Goal: Communication & Community: Answer question/provide support

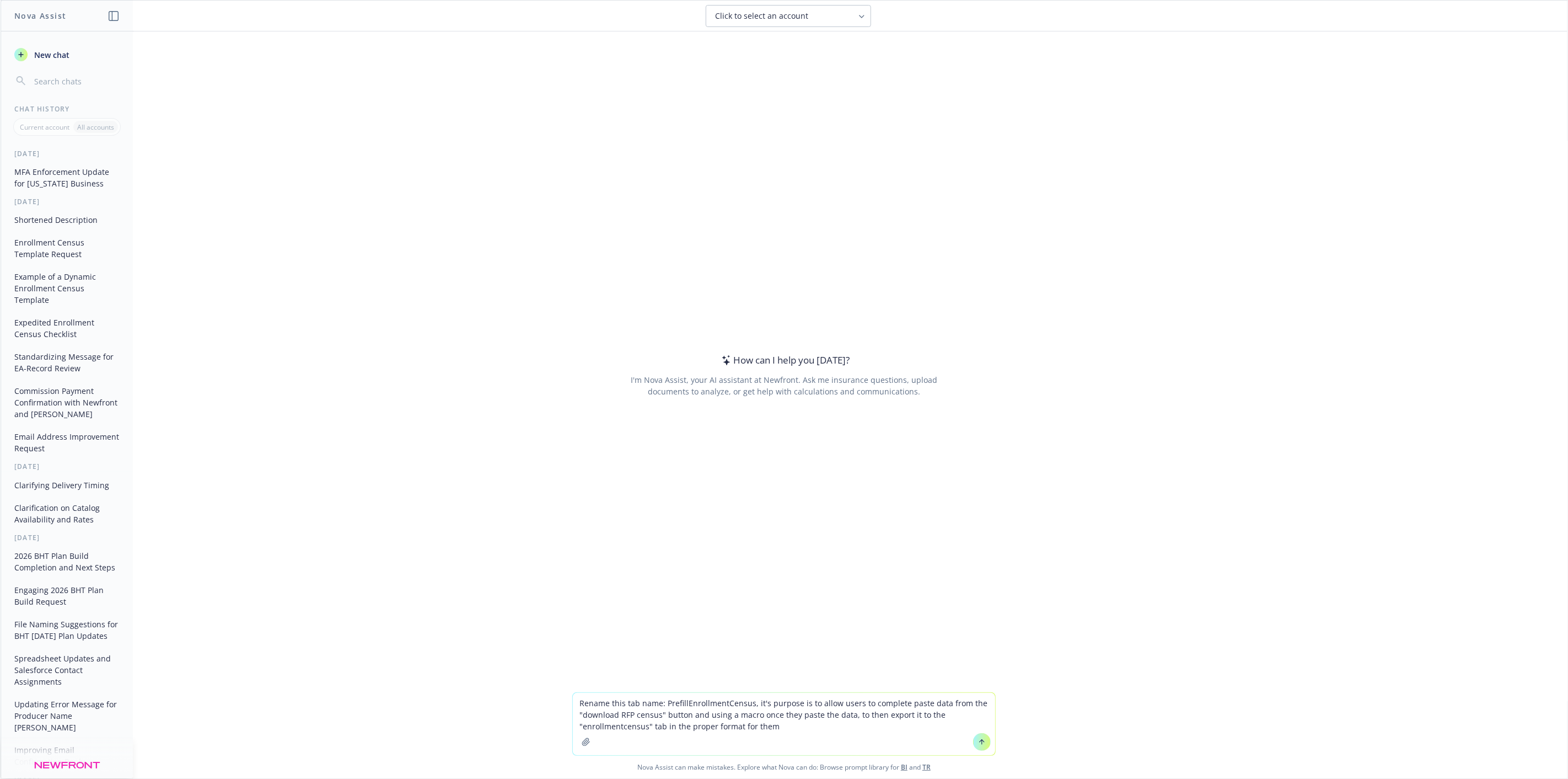
type textarea "Rename this tab name: PrefillEnrollmentCensus, it's purpose is to allow users t…"
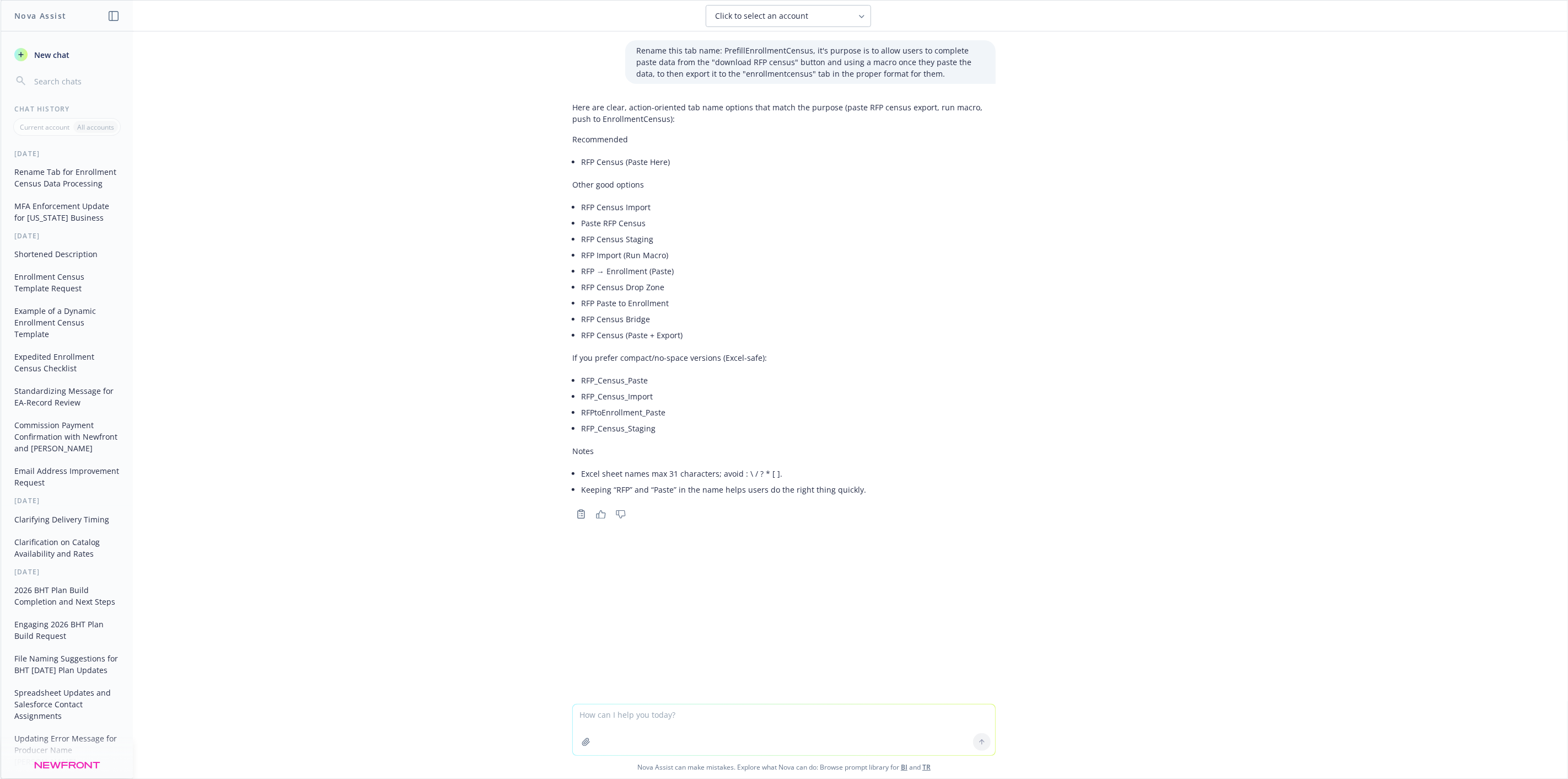
drag, startPoint x: 655, startPoint y: 429, endPoint x: 544, endPoint y: 425, distance: 111.1
click at [544, 425] on div "Rename this tab name: PrefillEnrollmentCensus, it's purpose is to allow users t…" at bounding box center [784, 367] width 1567 height 673
click at [638, 724] on textarea at bounding box center [784, 730] width 423 height 50
type textarea "what should the name of the macro button for moving the data over to the enroll…"
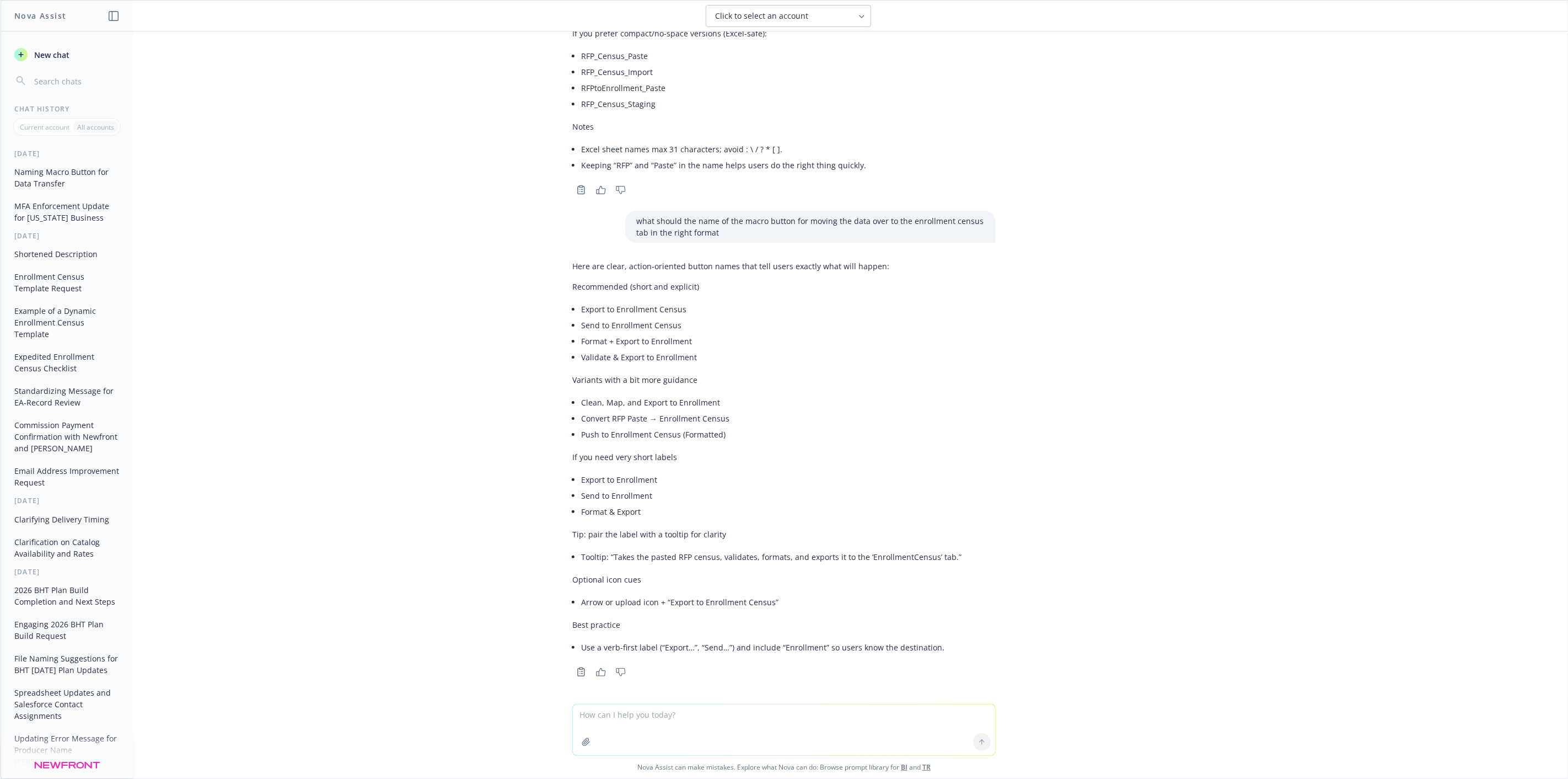
scroll to position [326, 0]
click at [673, 323] on li "Send to Enrollment Census" at bounding box center [771, 324] width 381 height 16
drag, startPoint x: 673, startPoint y: 323, endPoint x: 563, endPoint y: 332, distance: 110.4
click at [573, 332] on div "Here are clear, action-oriented button names that tell users exactly what will …" at bounding box center [767, 457] width 389 height 404
copy li "Send to Enrollment Census"
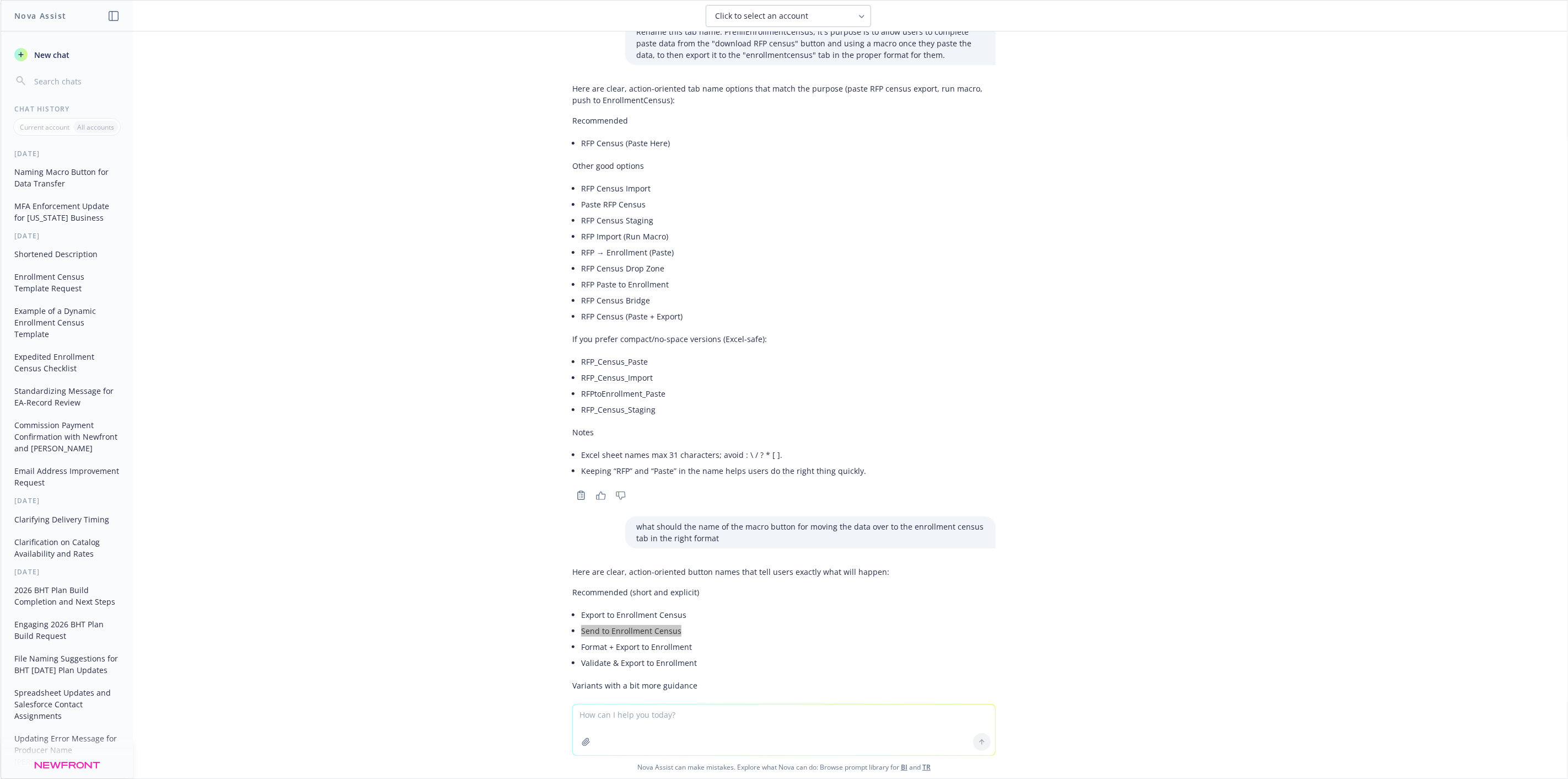
scroll to position [0, 0]
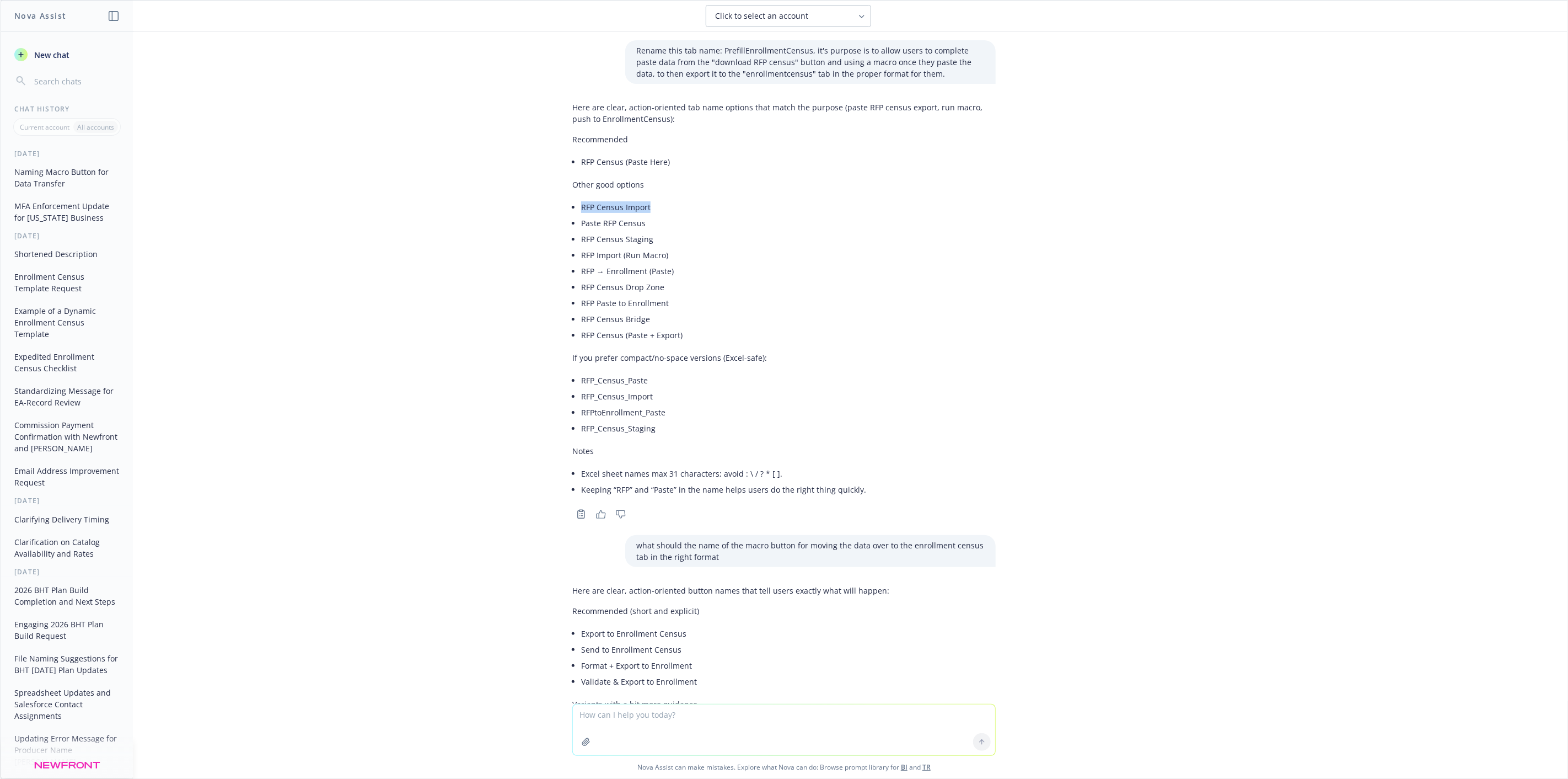
drag, startPoint x: 648, startPoint y: 210, endPoint x: 557, endPoint y: 210, distance: 91.0
click at [563, 210] on div "Here are clear, action-oriented tab name options that match the purpose (paste …" at bounding box center [784, 310] width 441 height 425
copy li "RFP Census Import"
click at [65, 57] on span "New chat" at bounding box center [50, 55] width 38 height 12
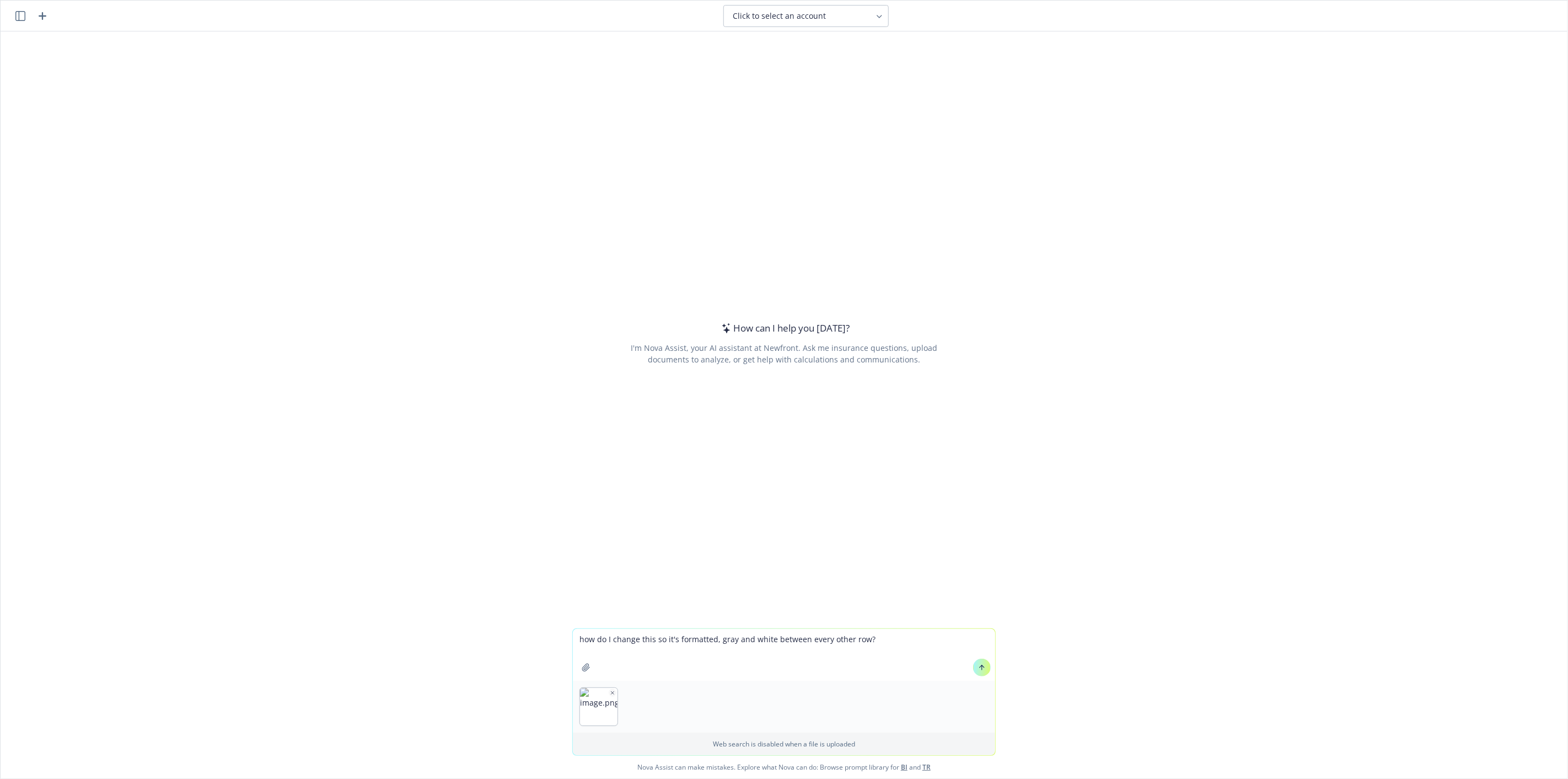
type textarea "how do I change this so it's formatted, gray and white between every other row?"
click at [978, 668] on icon at bounding box center [982, 667] width 8 height 8
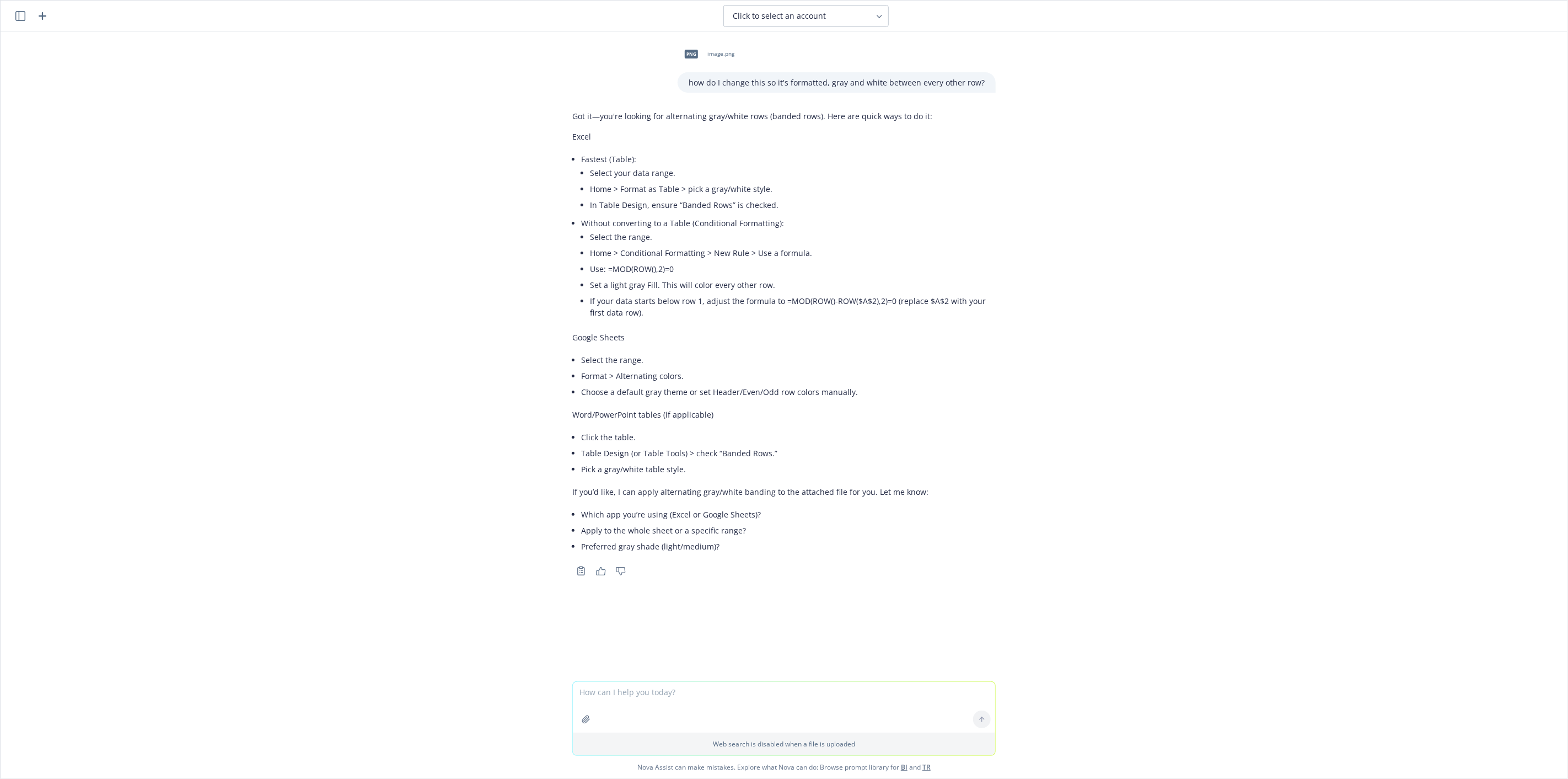
click at [694, 697] on textarea at bounding box center [784, 707] width 423 height 50
type textarea "make this better:"
paste textarea
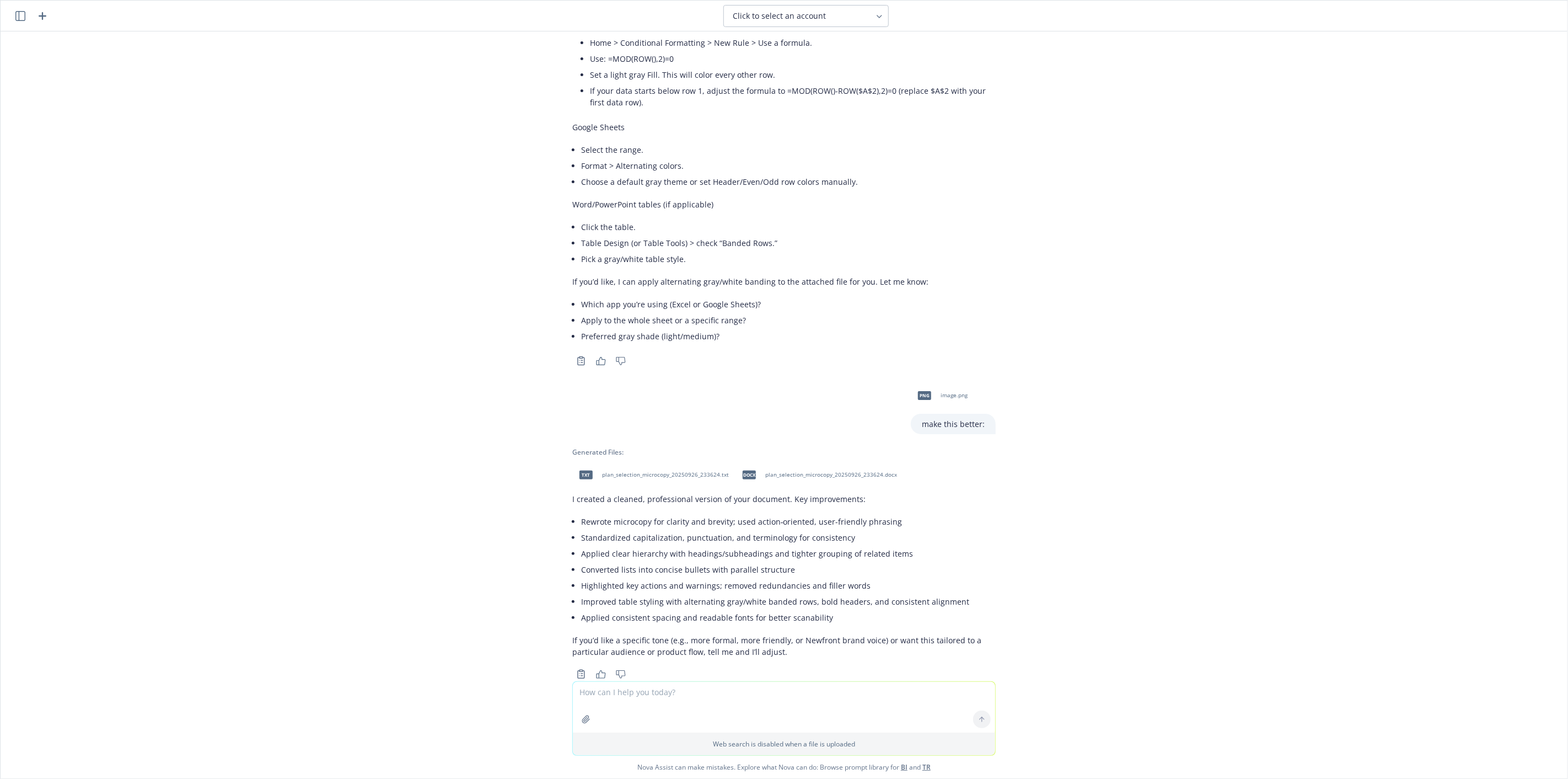
scroll to position [236, 0]
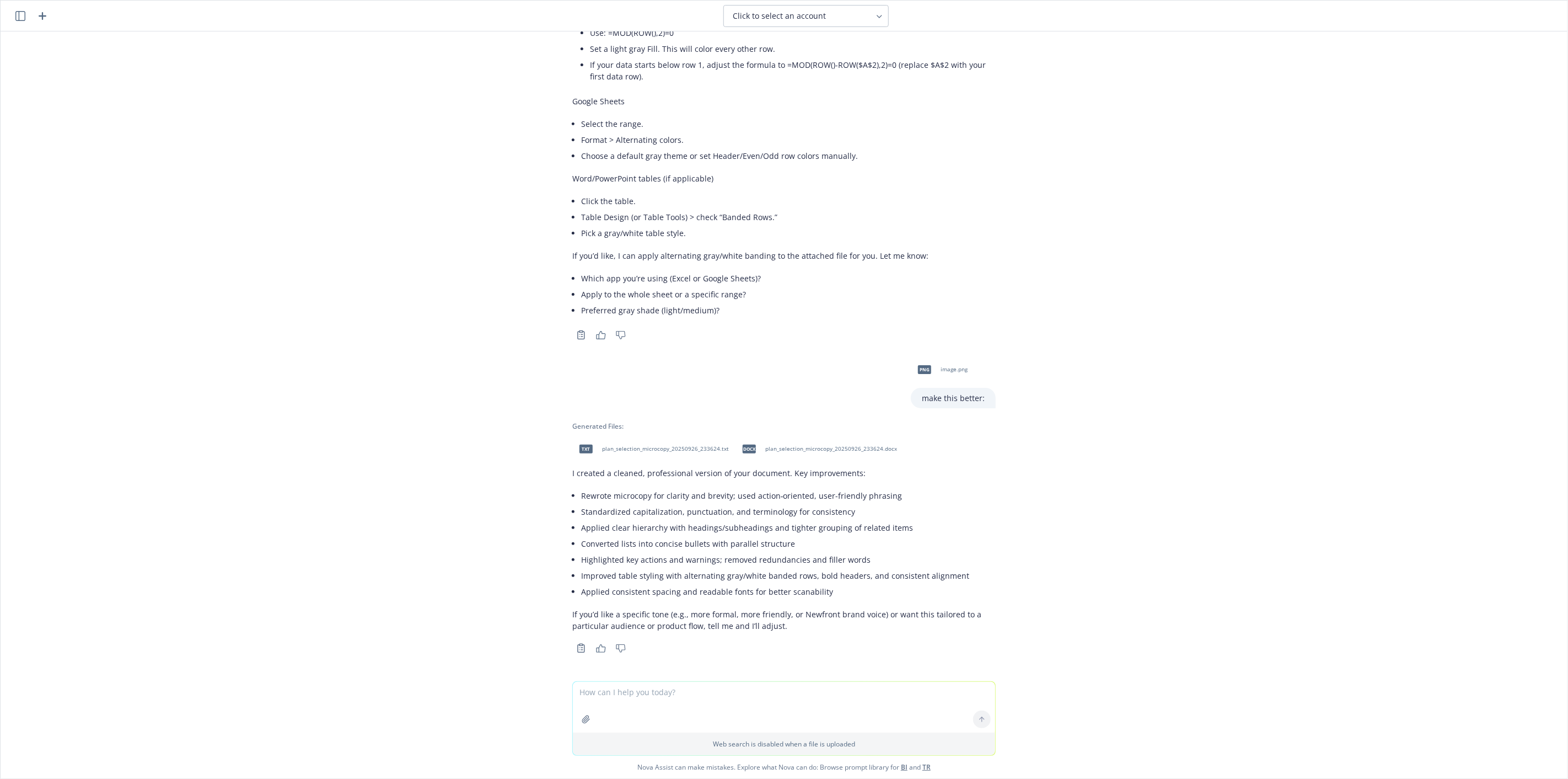
click at [665, 452] on div "txt plan_selection_microcopy_20250926_233624.txt" at bounding box center [652, 449] width 159 height 28
click at [667, 692] on textarea at bounding box center [784, 707] width 423 height 50
paste textarea
type textarea "how about this?"
click at [982, 668] on button at bounding box center [982, 667] width 18 height 18
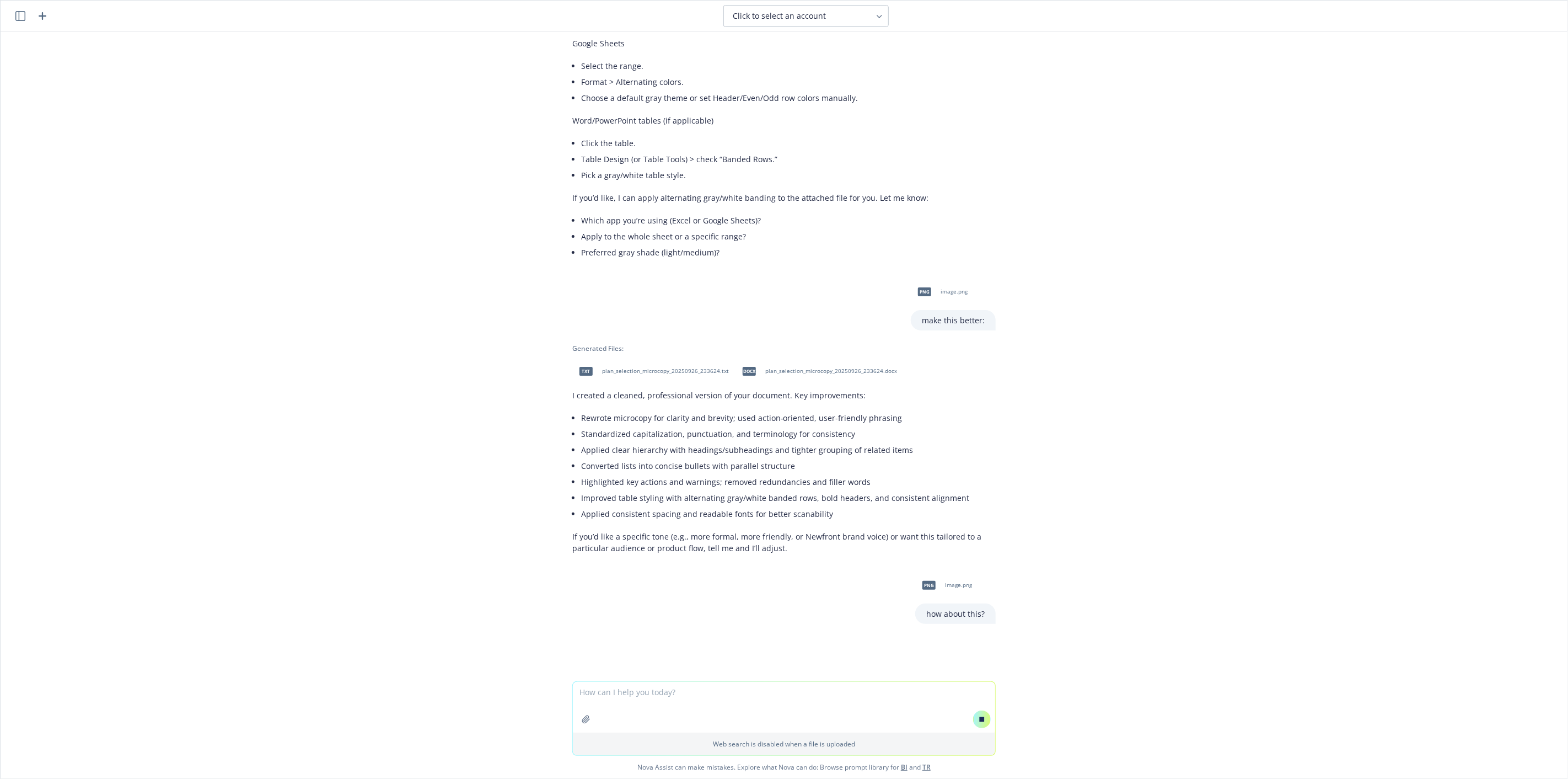
scroll to position [293, 0]
click at [734, 701] on textarea at bounding box center [784, 707] width 423 height 50
drag, startPoint x: 686, startPoint y: 686, endPoint x: 527, endPoint y: 594, distance: 183.7
click at [527, 594] on div "png image.png how do I change this so it's formatted, gray and white between ev…" at bounding box center [784, 356] width 1567 height 650
click at [21, 23] on header "Click to select an account" at bounding box center [784, 16] width 1567 height 31
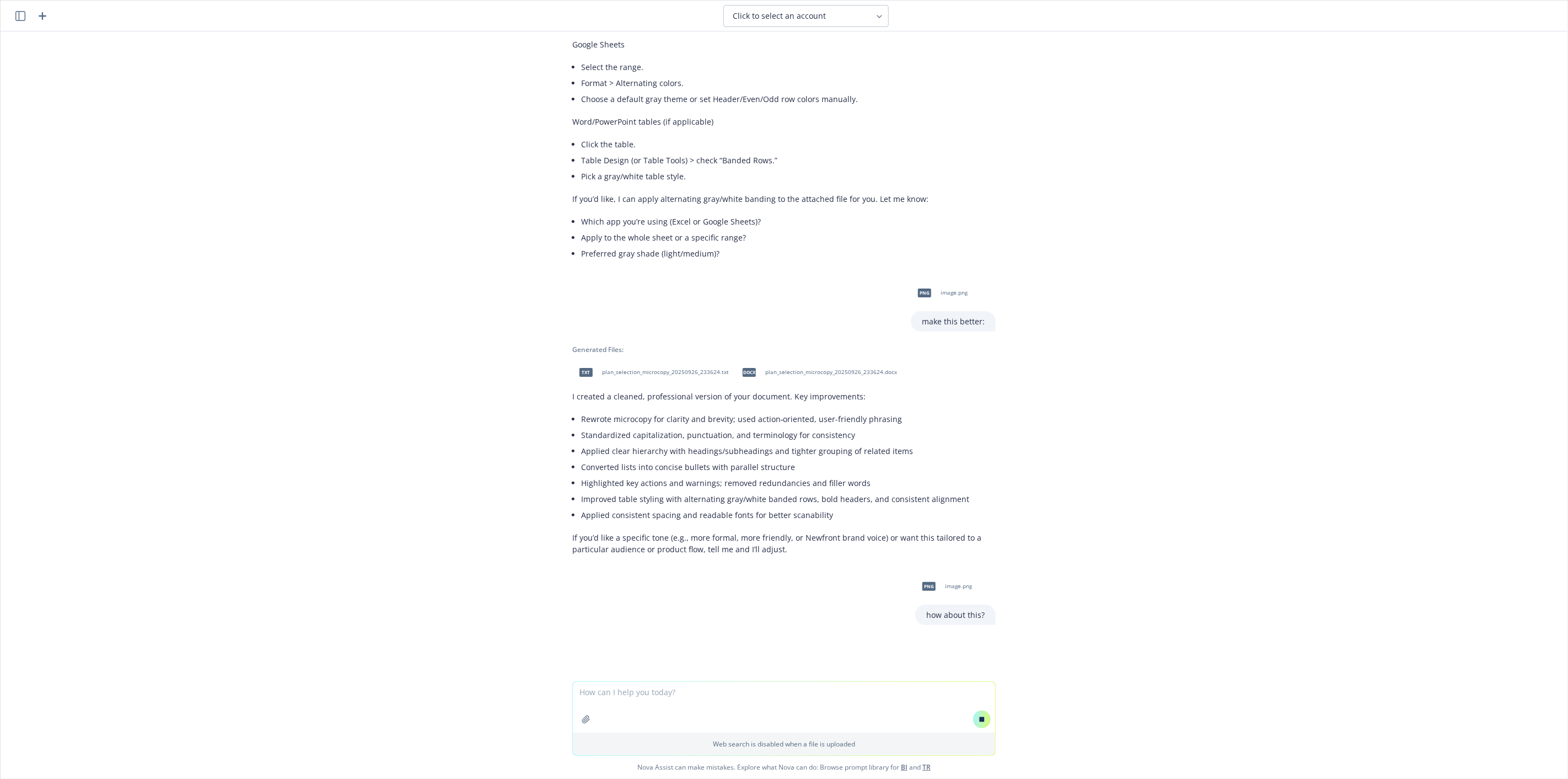
click at [22, 15] on icon "button" at bounding box center [20, 16] width 10 height 10
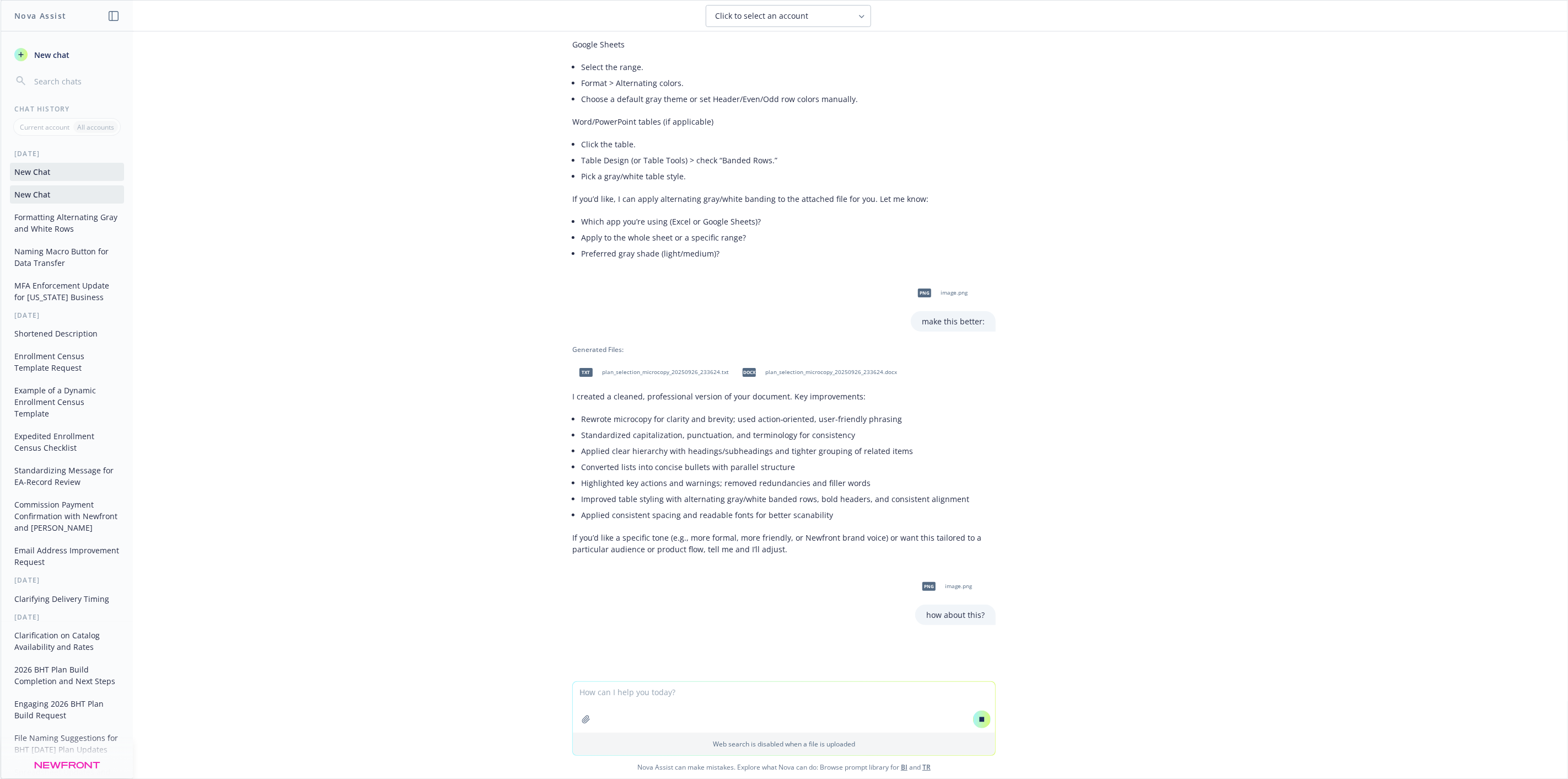
click at [42, 56] on span "New chat" at bounding box center [50, 55] width 38 height 12
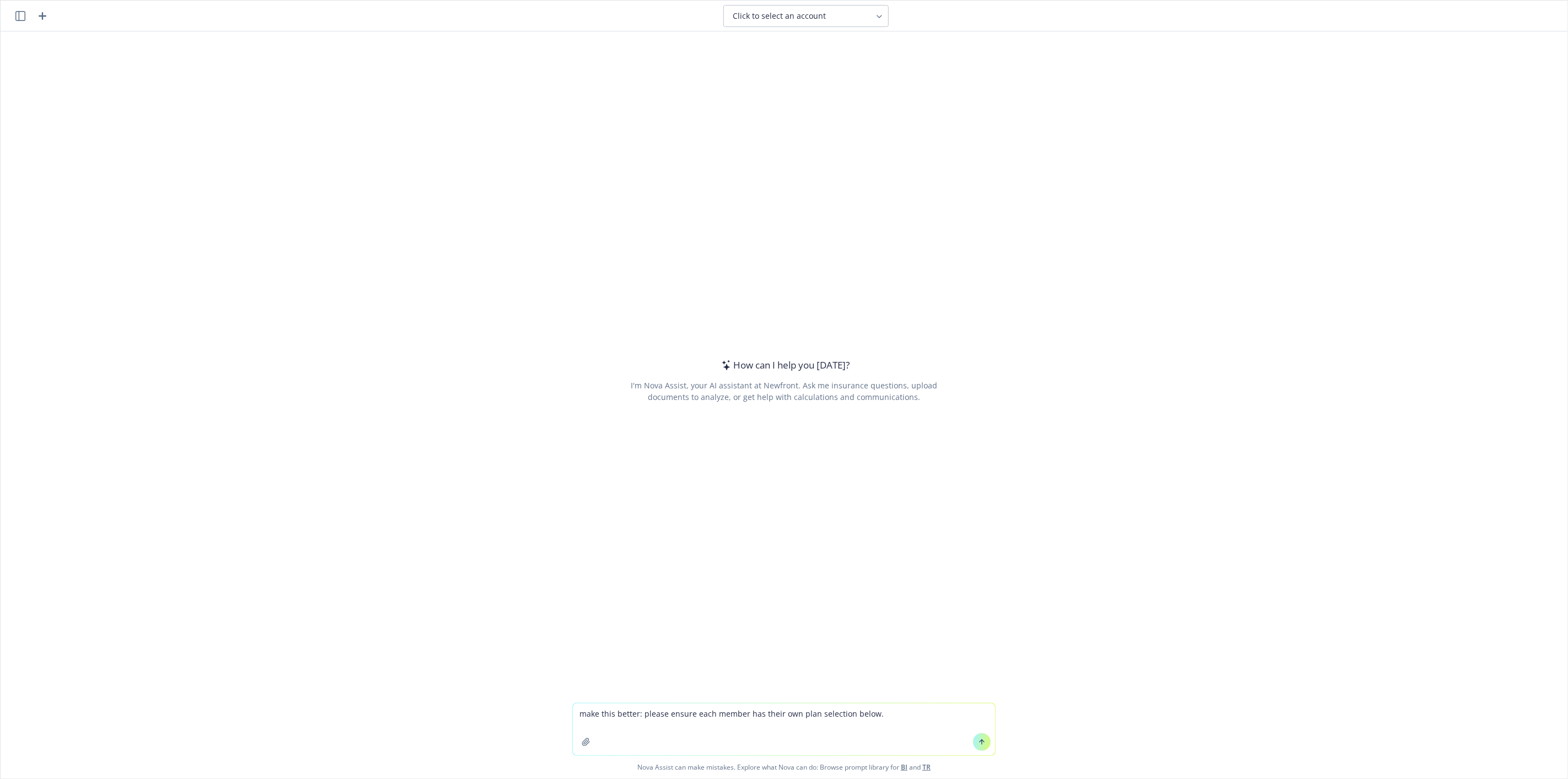
type textarea "make this better: please ensure each member has their own plan selection below."
click at [983, 740] on button at bounding box center [982, 741] width 18 height 18
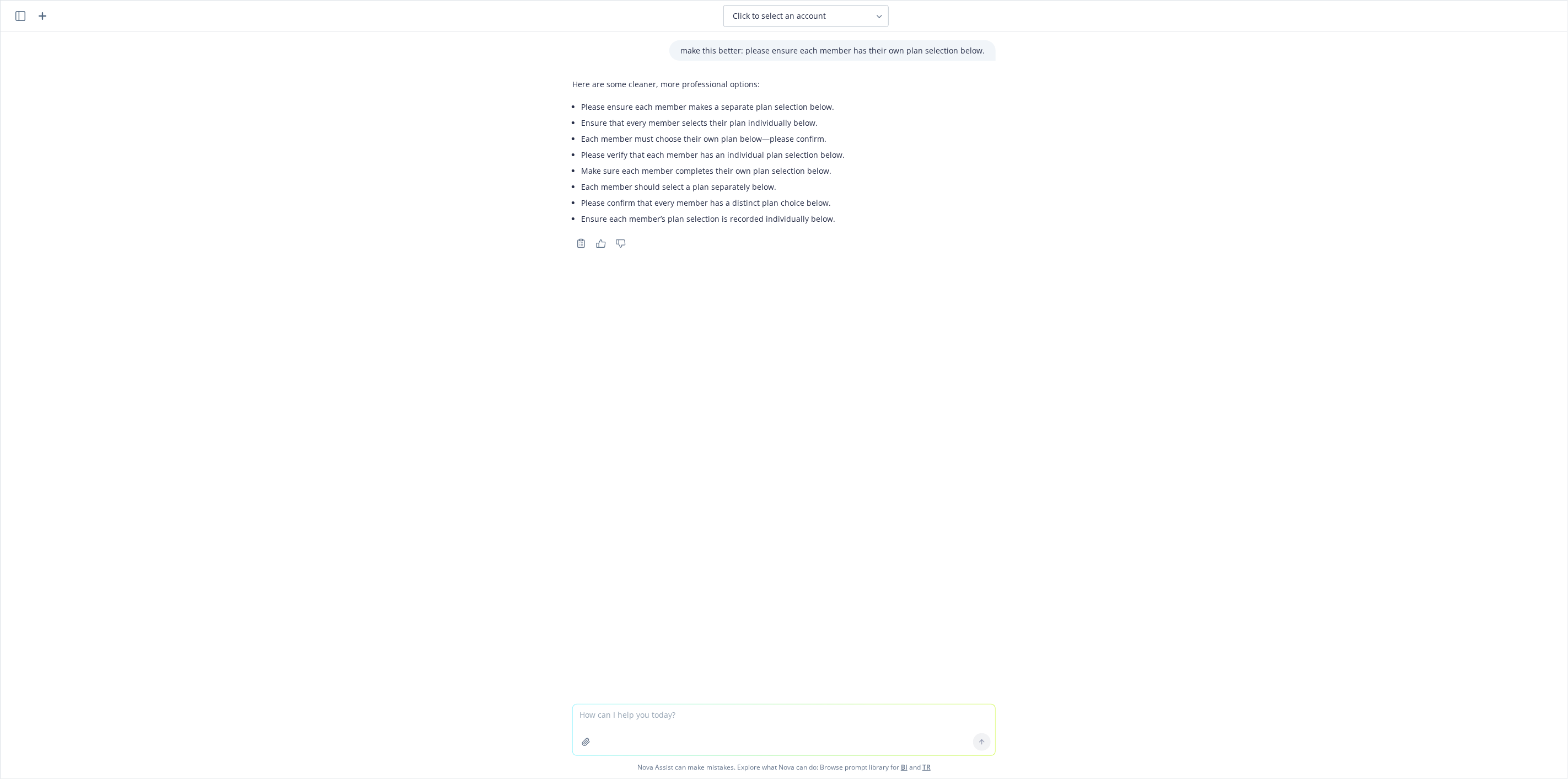
click at [648, 716] on textarea at bounding box center [784, 730] width 423 height 50
type textarea "I want the "Coverage Effective Start" date to dynamically populate if there are…"
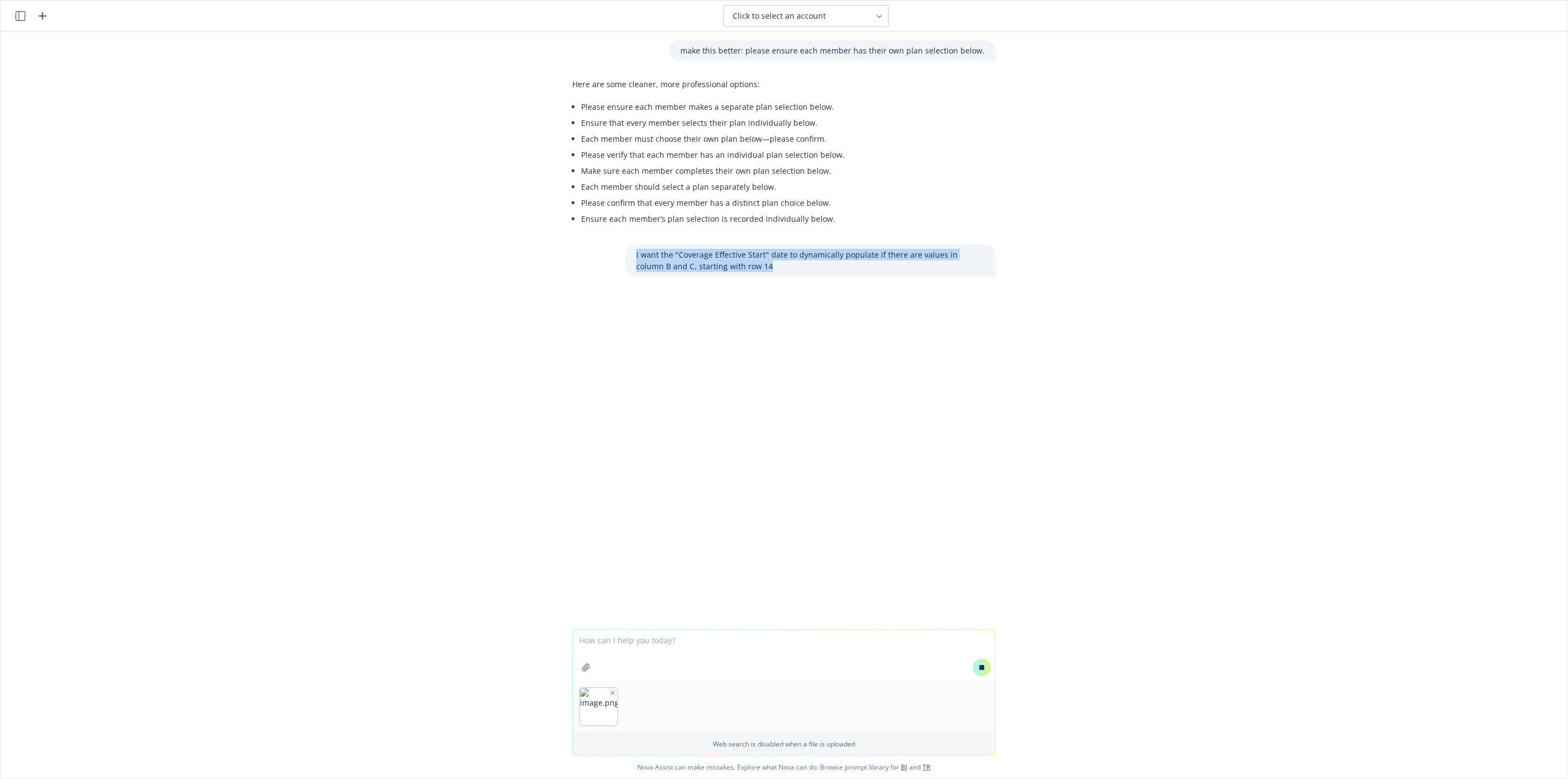
drag, startPoint x: 731, startPoint y: 268, endPoint x: 562, endPoint y: 258, distance: 169.3
click at [563, 258] on div "I want the "Coverage Effective Start" date to dynamically populate if there are…" at bounding box center [784, 260] width 441 height 32
copy p "I want the "Coverage Effective Start" date to dynamically populate if there are…"
click at [921, 653] on textarea at bounding box center [784, 655] width 423 height 50
paste textarea "I want the "Coverage Effective Start" date to dynamically populate if there are…"
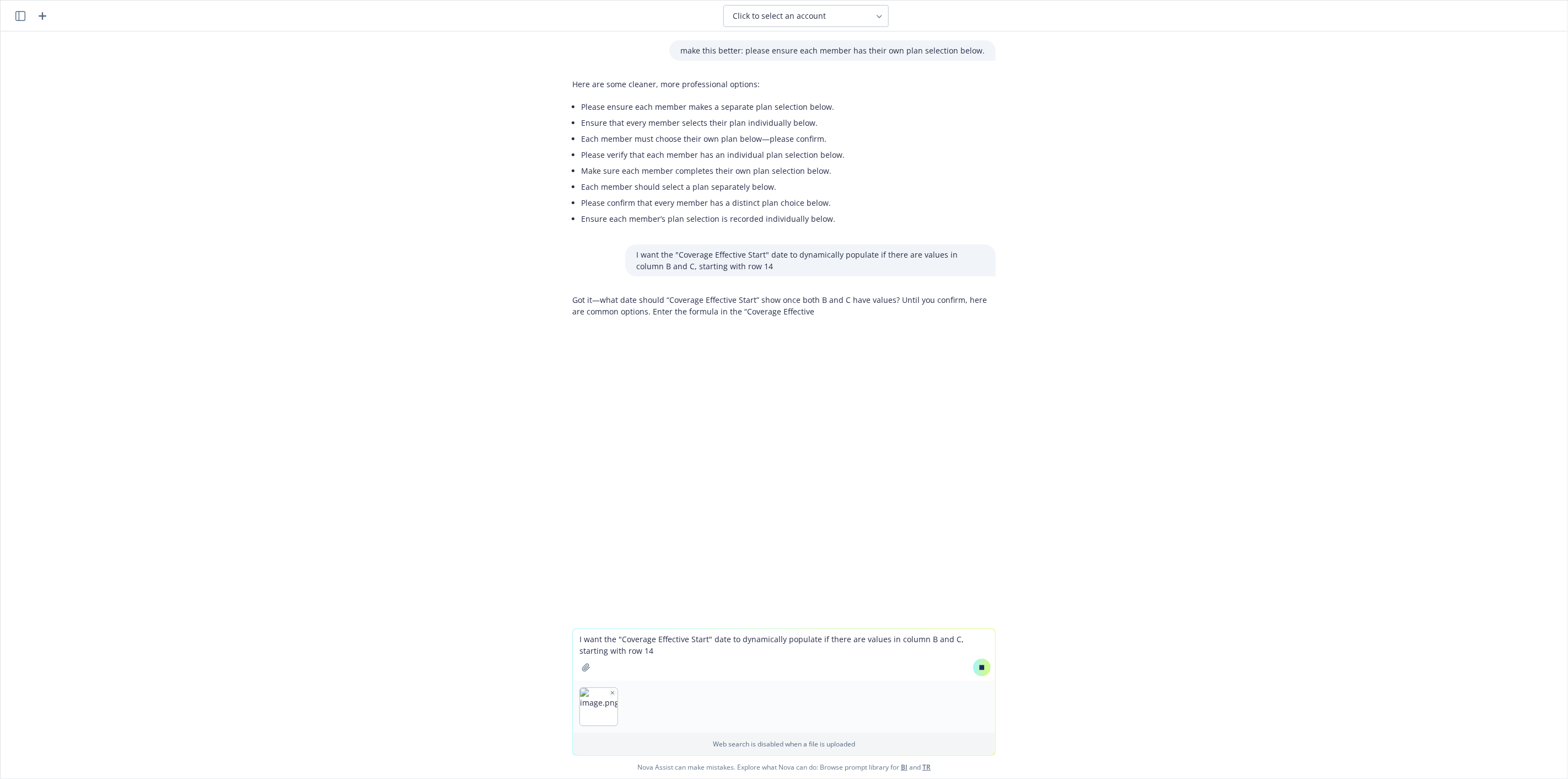
type textarea "I want the "Coverage Effective Start" date to dynamically populate if there are…"
click at [981, 666] on icon at bounding box center [982, 667] width 8 height 8
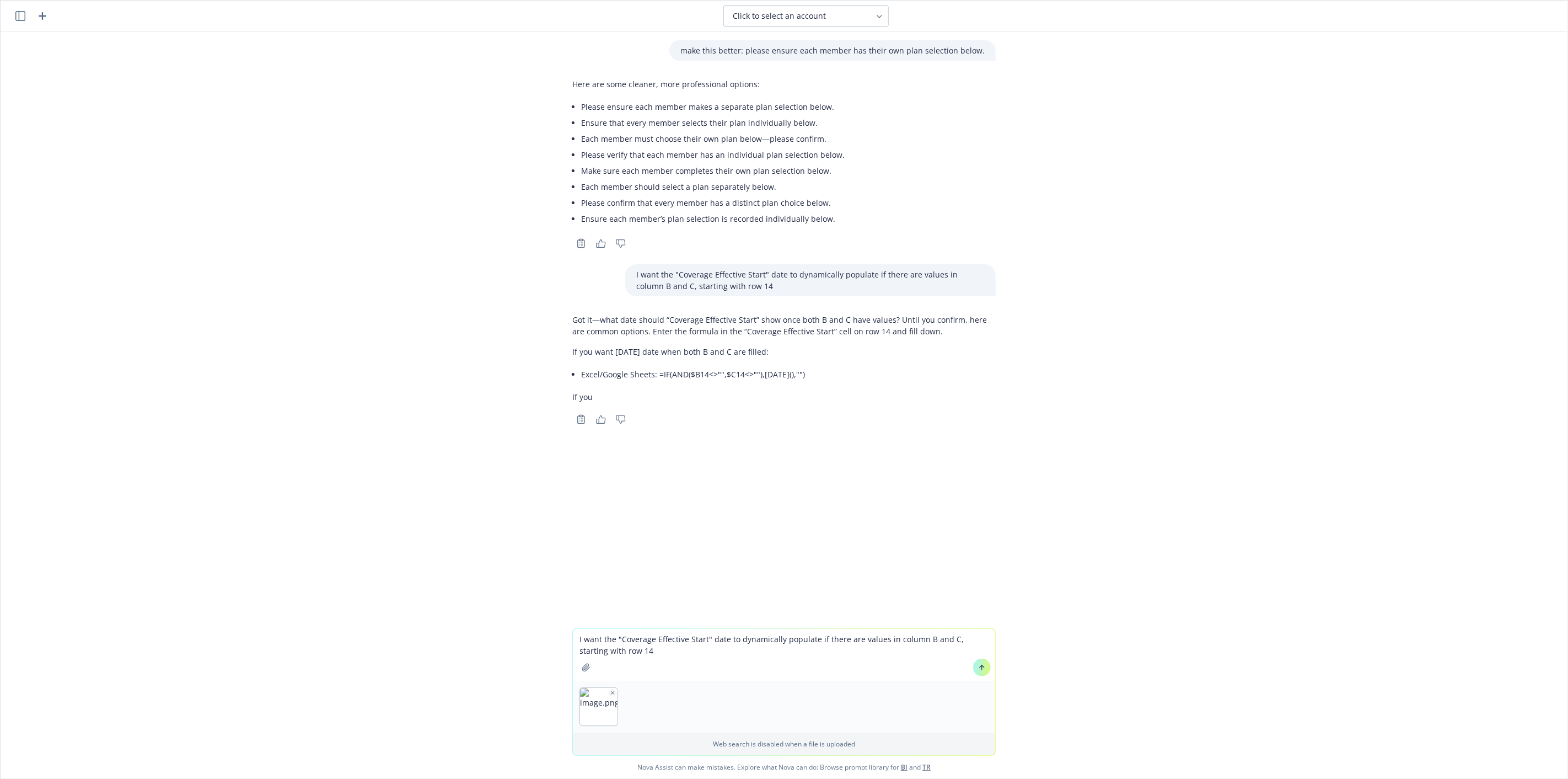
click at [978, 668] on icon at bounding box center [982, 667] width 8 height 8
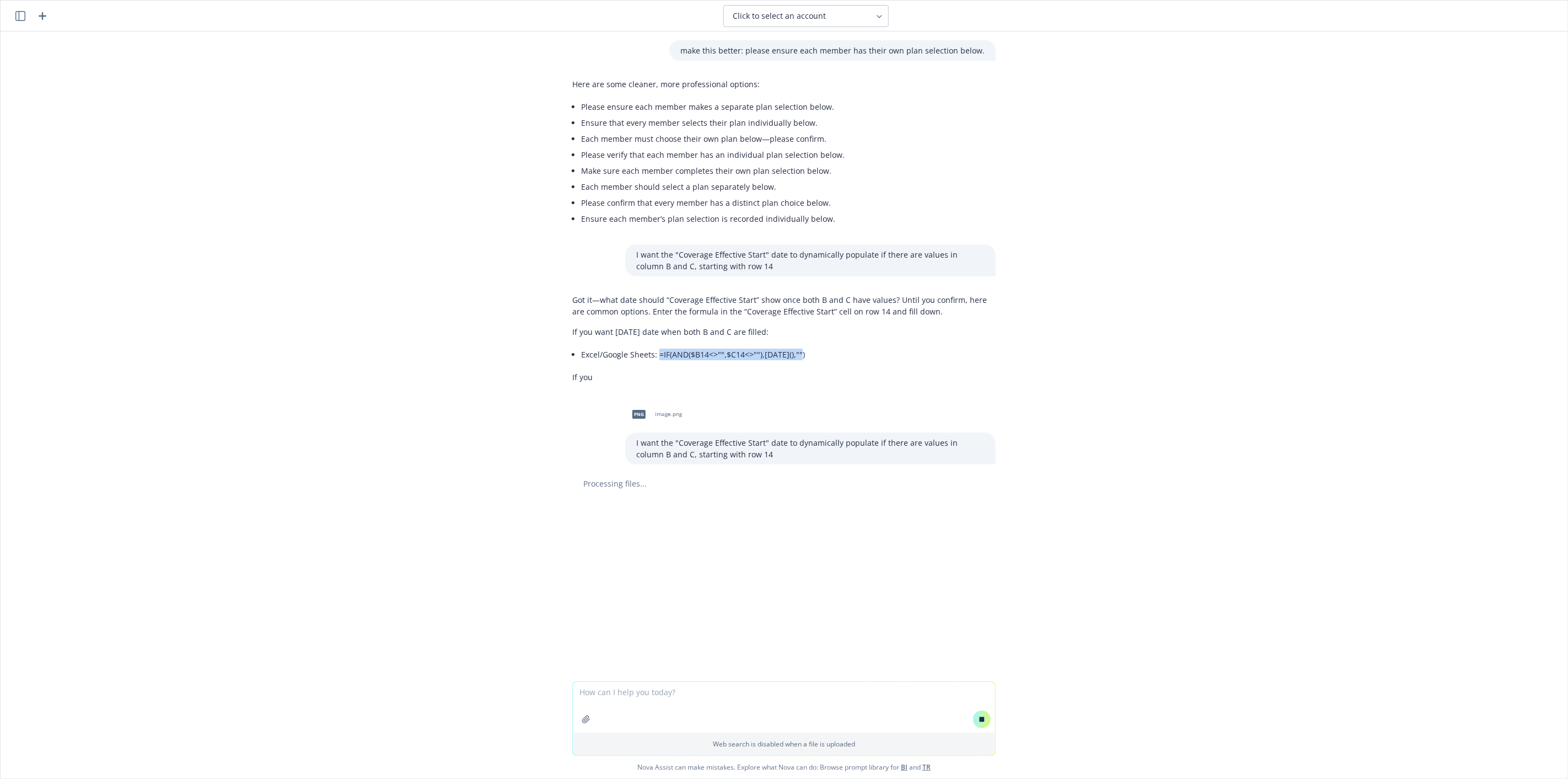
drag, startPoint x: 802, startPoint y: 354, endPoint x: 655, endPoint y: 353, distance: 147.0
click at [655, 353] on li "Excel/Google Sheets: =IF(AND($B14<>"",$C14<>""),[DATE](),"")" at bounding box center [789, 354] width 415 height 16
copy li "=IF(AND($B14<>"",$C14<>""),[DATE](),"")"
click at [764, 689] on textarea at bounding box center [784, 707] width 423 height 50
click at [685, 696] on textarea "Also, because it's a dynamic row, I don't want users to be able to access edit …" at bounding box center [784, 706] width 423 height 52
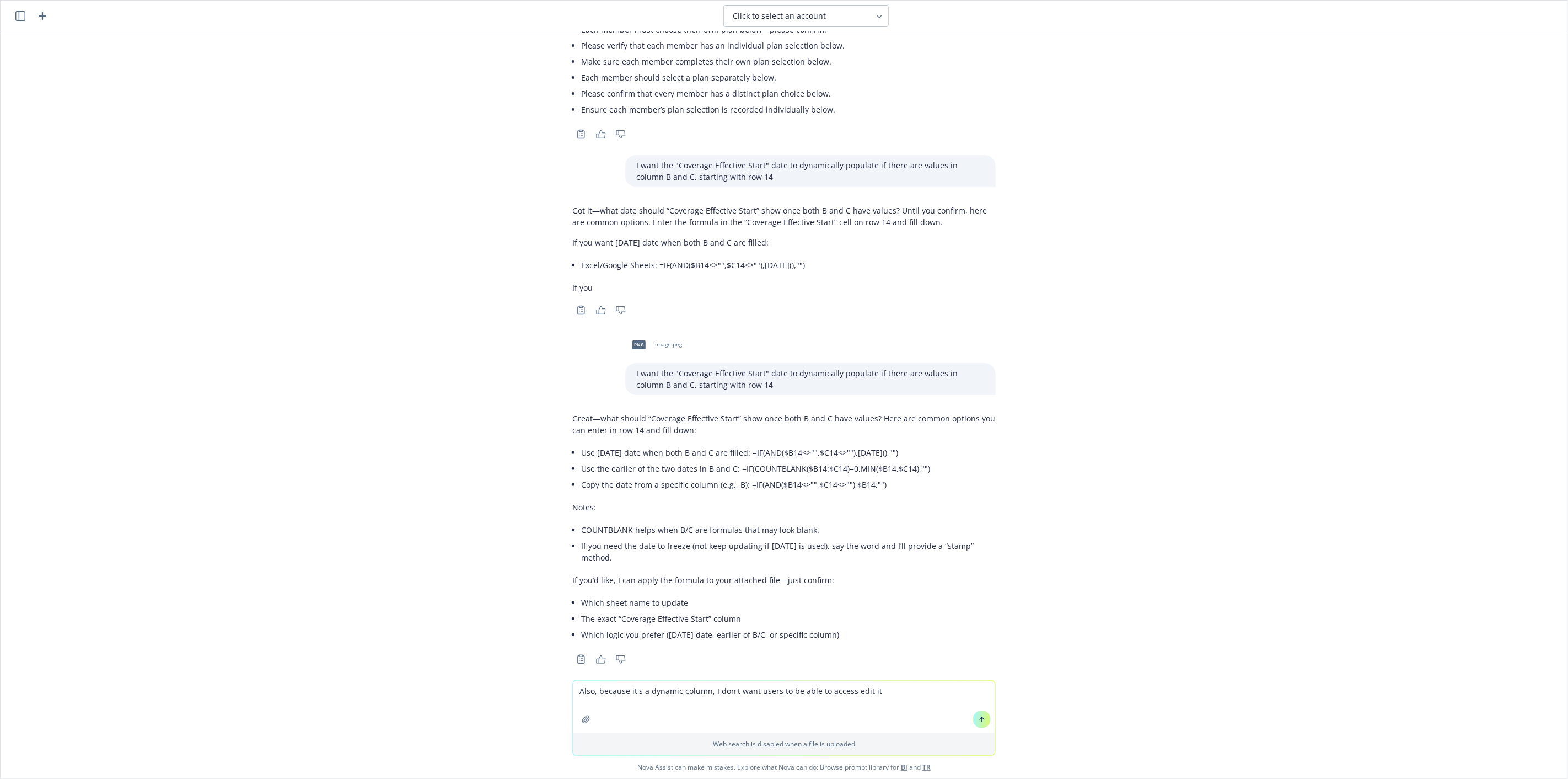
scroll to position [110, 0]
type textarea "Also, because it's a dynamic column, I don't want users to be able to access ed…"
click at [978, 716] on icon at bounding box center [982, 719] width 8 height 8
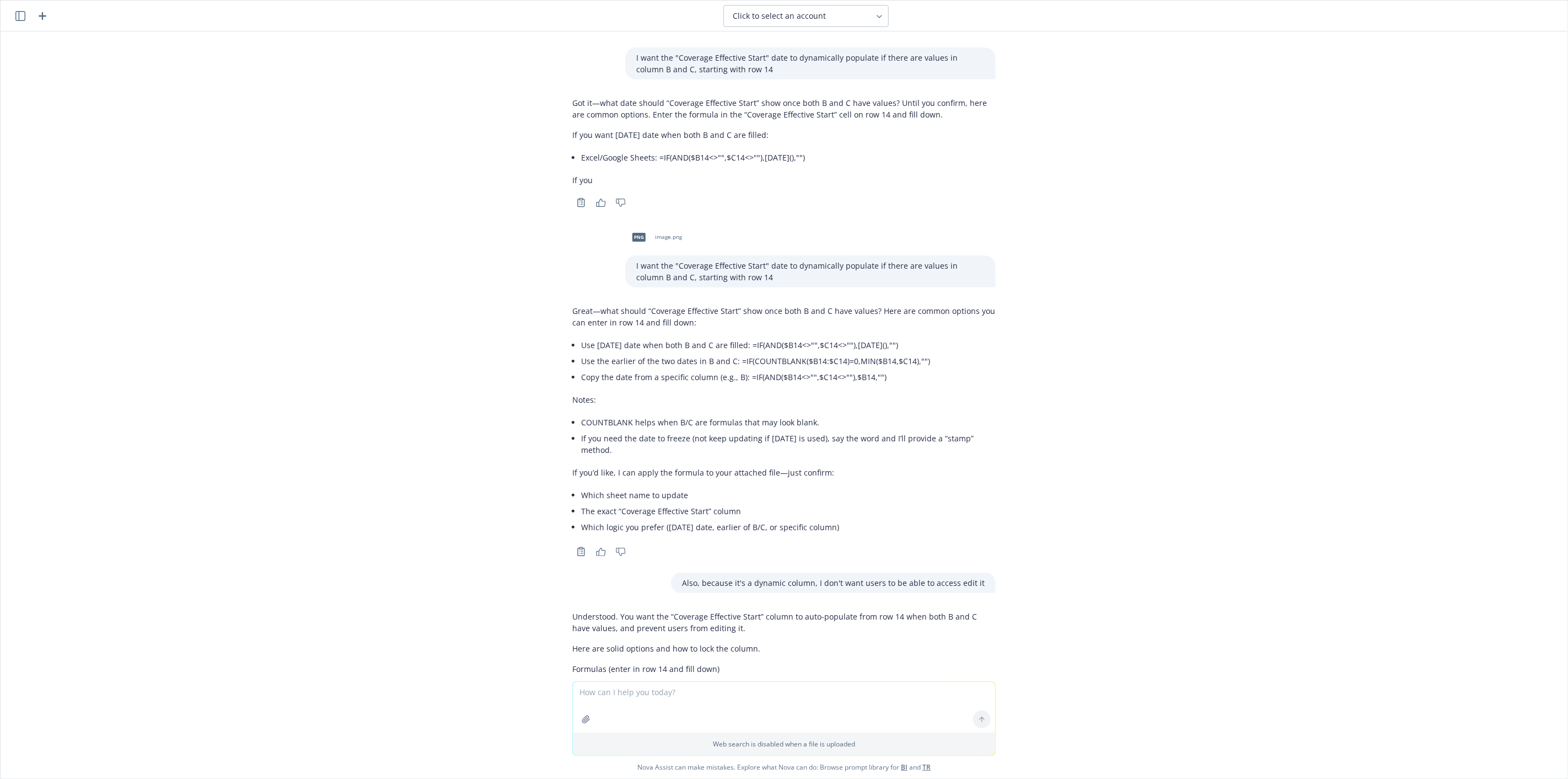
scroll to position [205, 0]
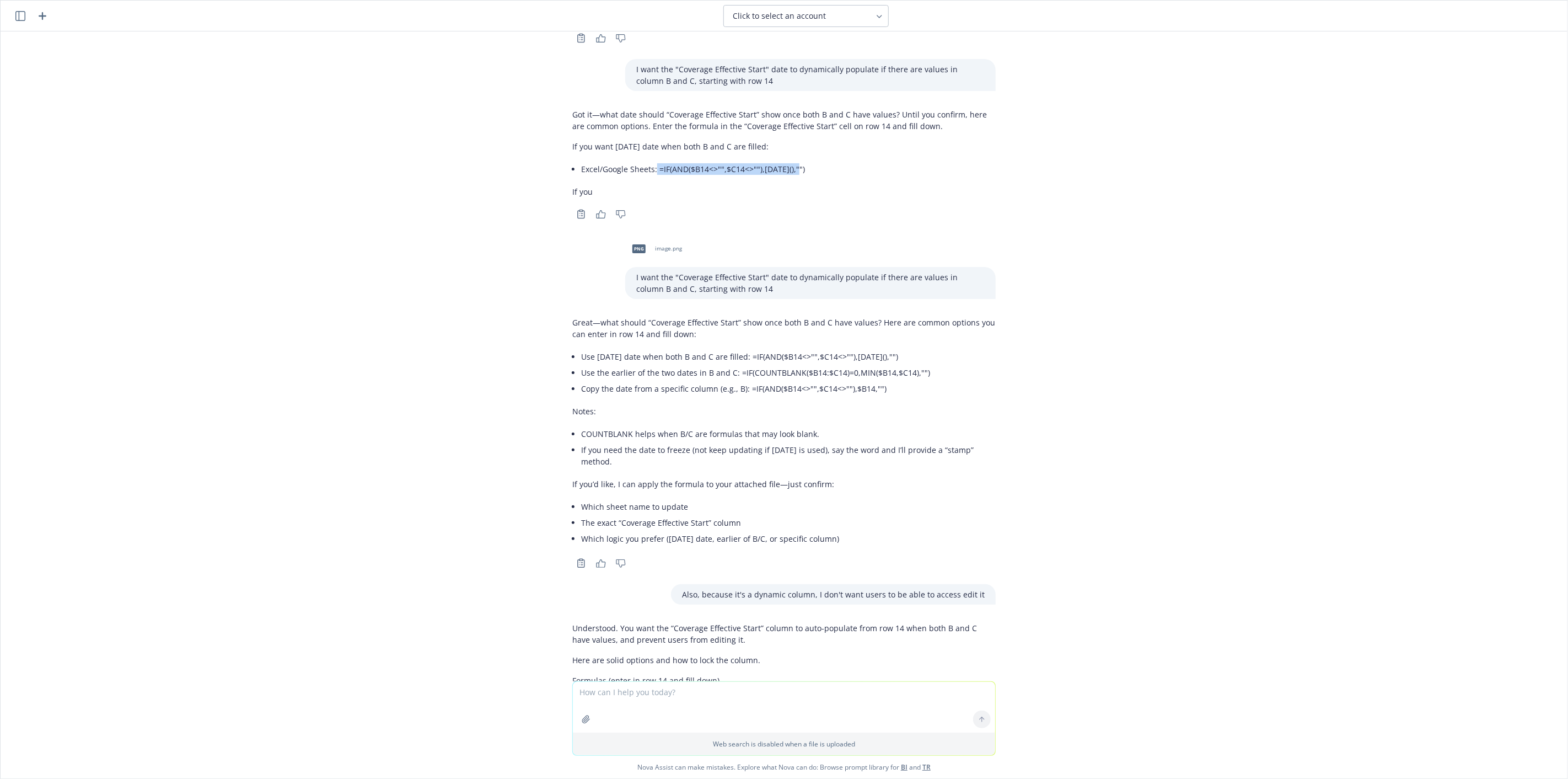
drag, startPoint x: 789, startPoint y: 169, endPoint x: 647, endPoint y: 177, distance: 142.2
click at [647, 177] on div "Got it—what date should “Coverage Effective Start” show once both B and C have …" at bounding box center [784, 153] width 423 height 98
copy li "=IF(AND($B14<>"",$C14<>""),[DATE](),"""
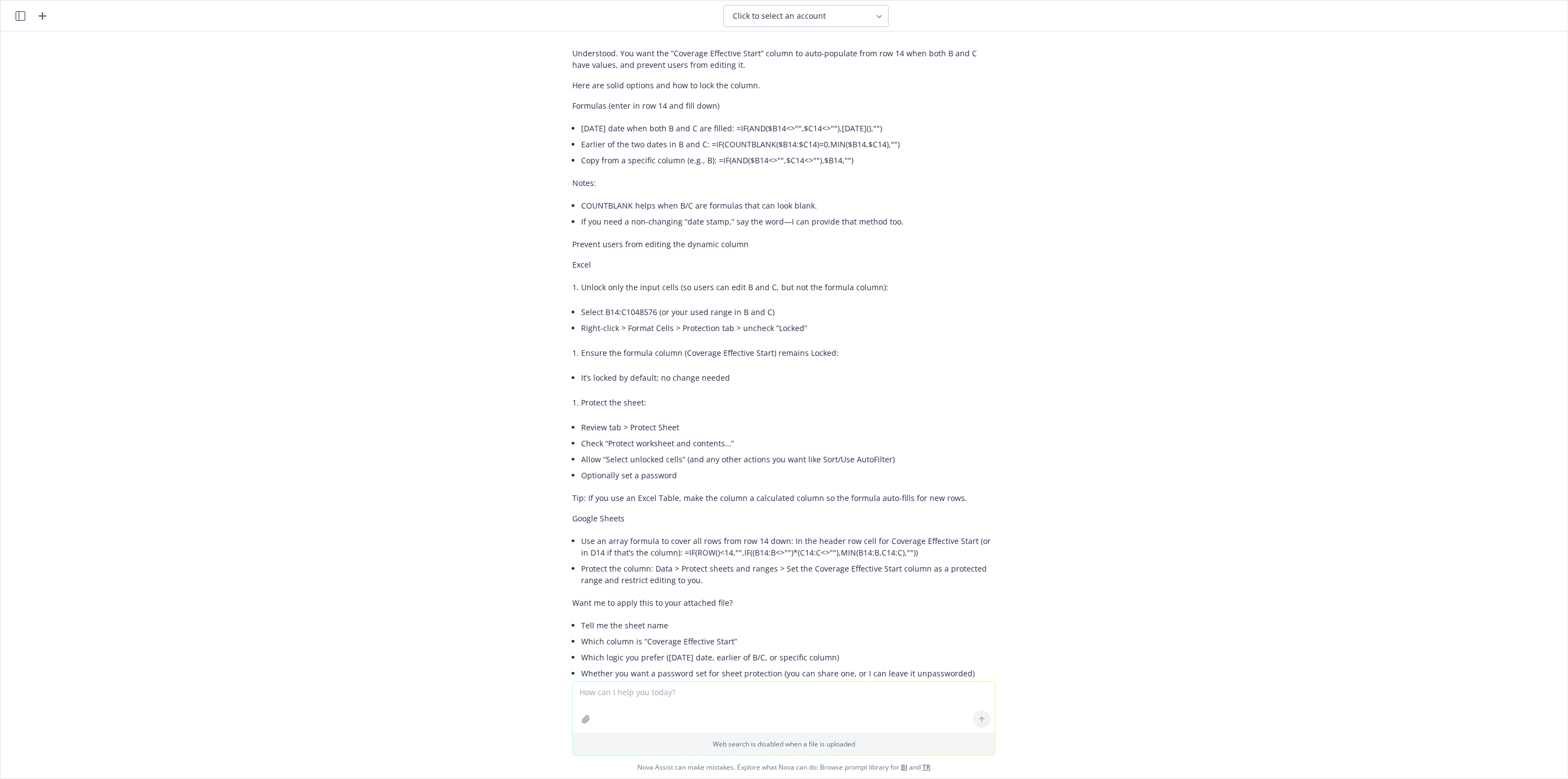
scroll to position [818, 0]
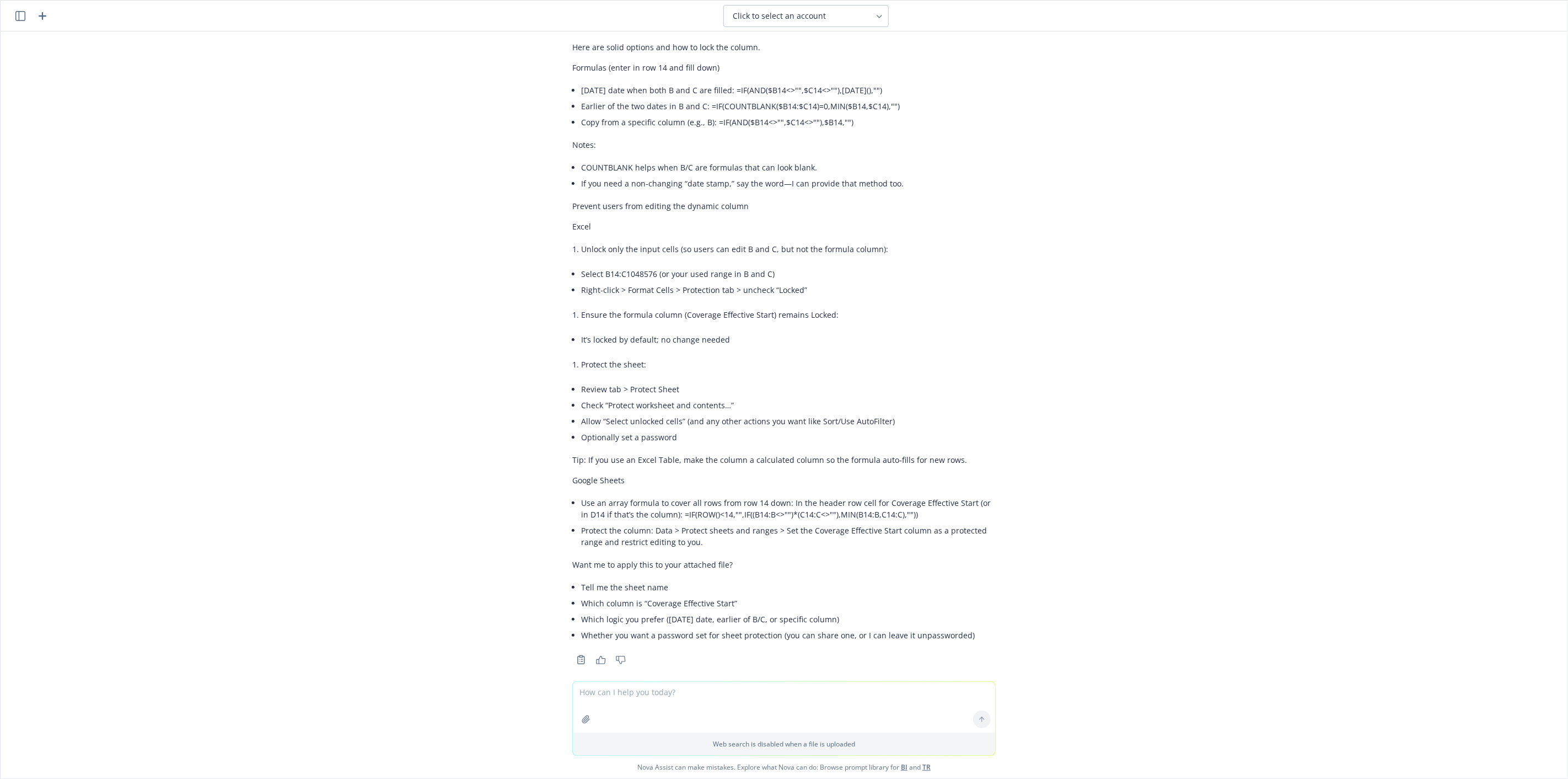
click at [721, 703] on textarea at bounding box center [784, 707] width 423 height 50
type textarea "h"
type textarea "w"
type textarea "How do I message to the user that it's a dynamic column?"
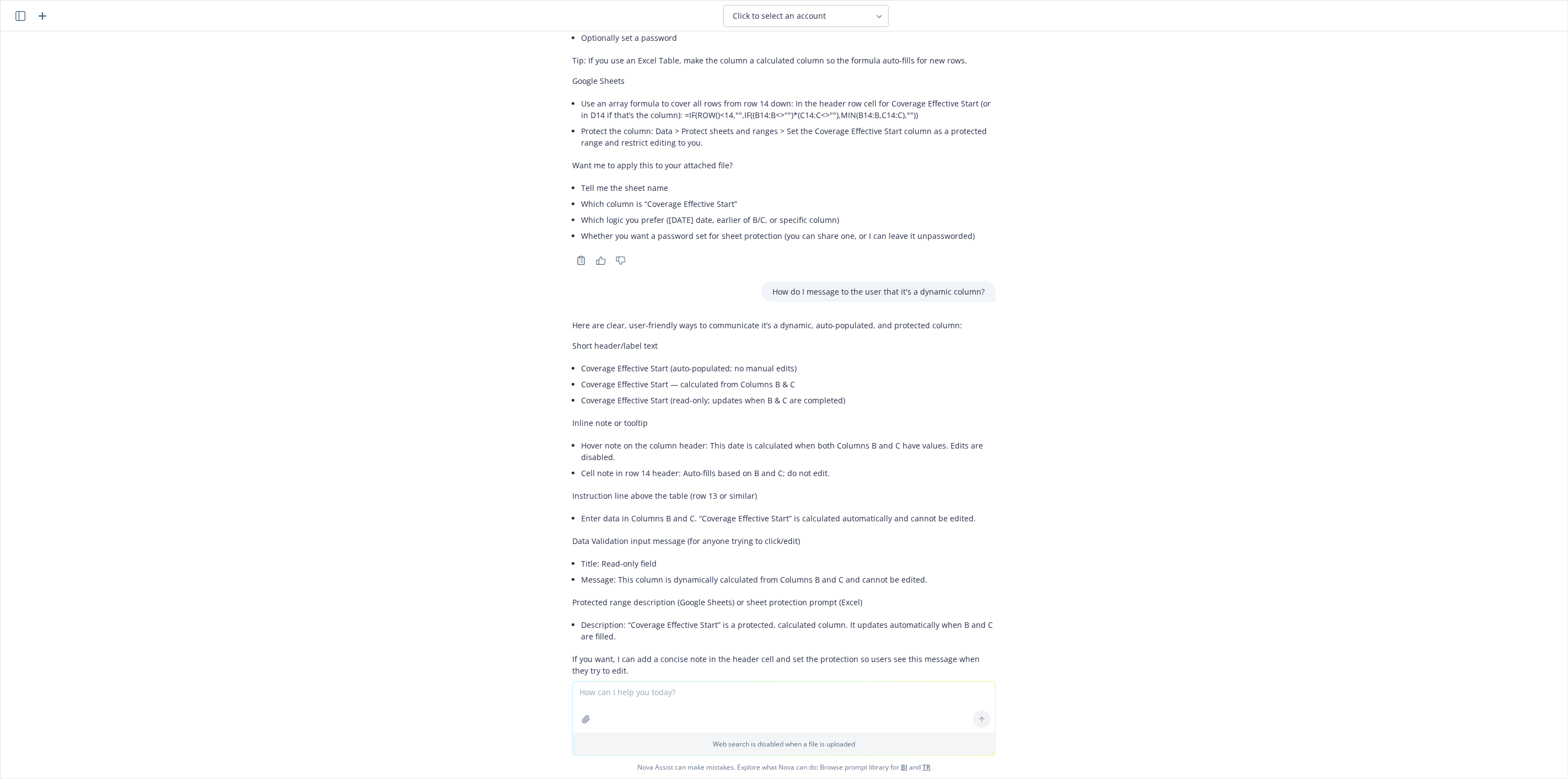
scroll to position [1250, 0]
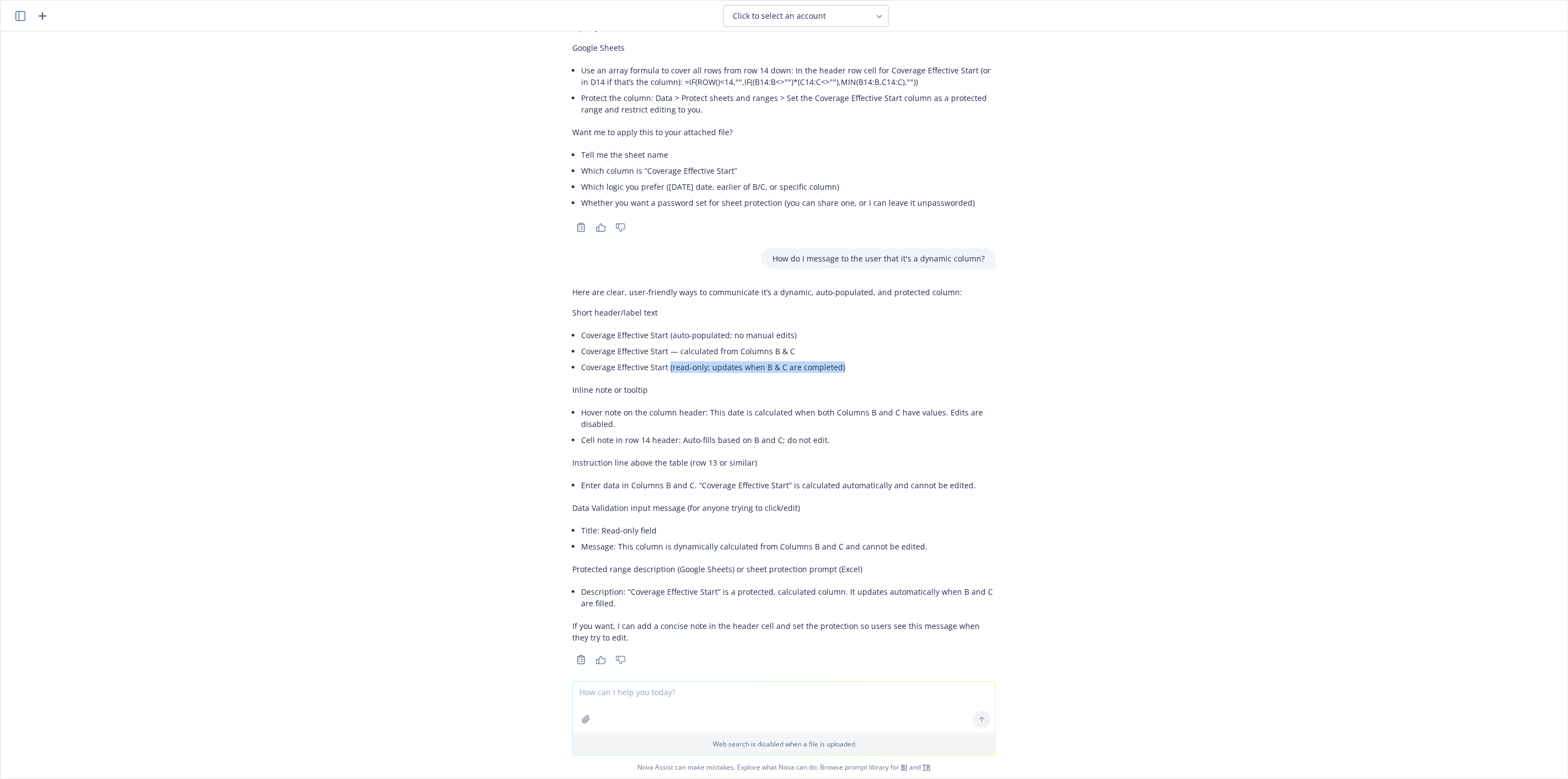
drag, startPoint x: 834, startPoint y: 354, endPoint x: 658, endPoint y: 359, distance: 176.1
click at [658, 359] on li "Coverage Effective Start (read-only; updates when B & C are completed)" at bounding box center [789, 367] width 415 height 16
copy li "(read-only; updates when B & C are completed)"
drag, startPoint x: 960, startPoint y: 473, endPoint x: 562, endPoint y: 476, distance: 398.0
click at [563, 476] on div "Here are clear, user-friendly ways to communicate it’s a dynamic, auto-populate…" at bounding box center [784, 474] width 441 height 386
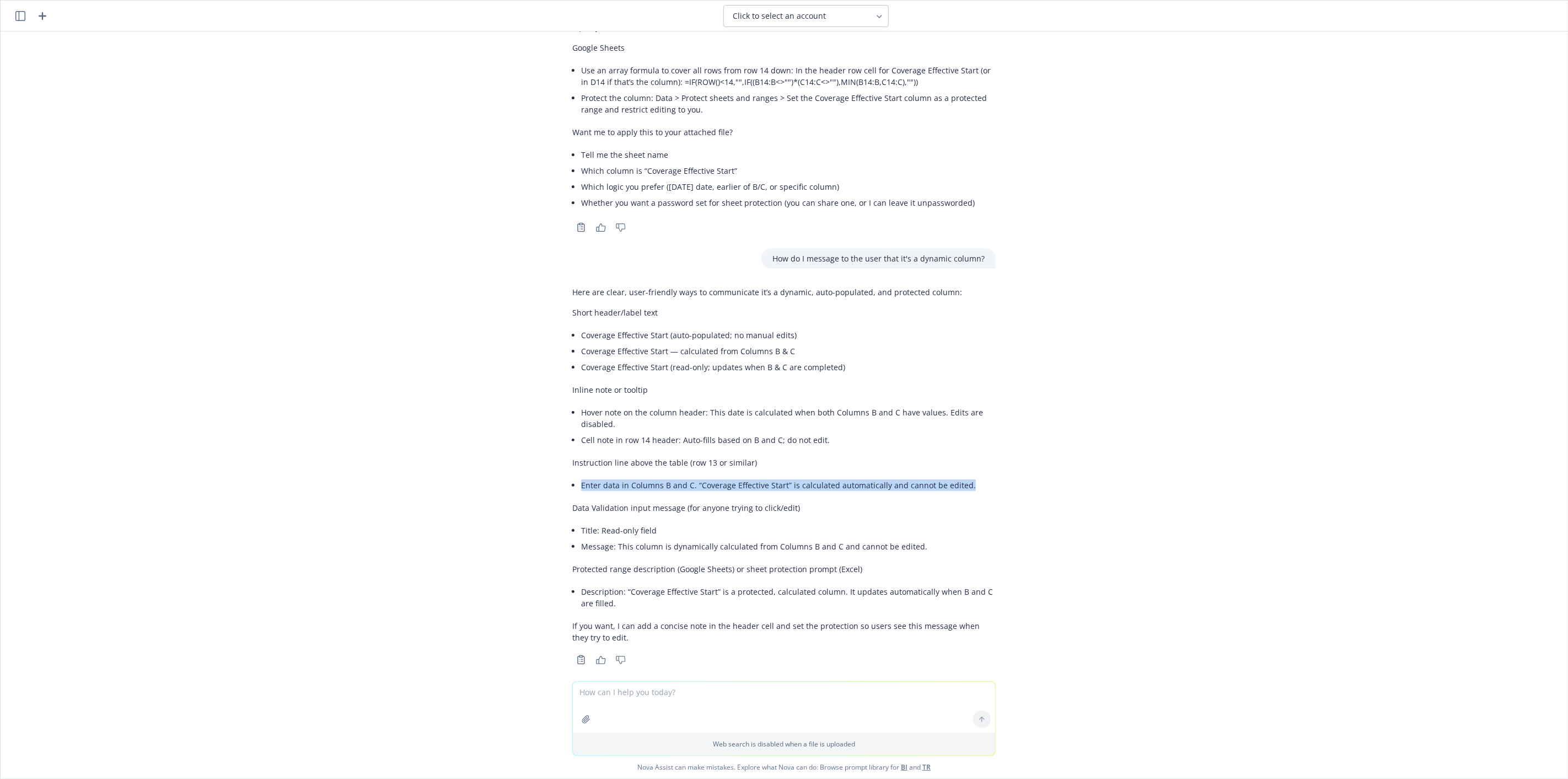
copy li "Enter data in Columns B and C. “Coverage Effective Start” is calculated automat…"
click at [1017, 506] on div "make this better: please ensure each member has their own plan selection below.…" at bounding box center [784, 356] width 1567 height 650
click at [682, 692] on textarea at bounding box center [784, 707] width 423 height 50
type textarea "how do I insert hover notes"
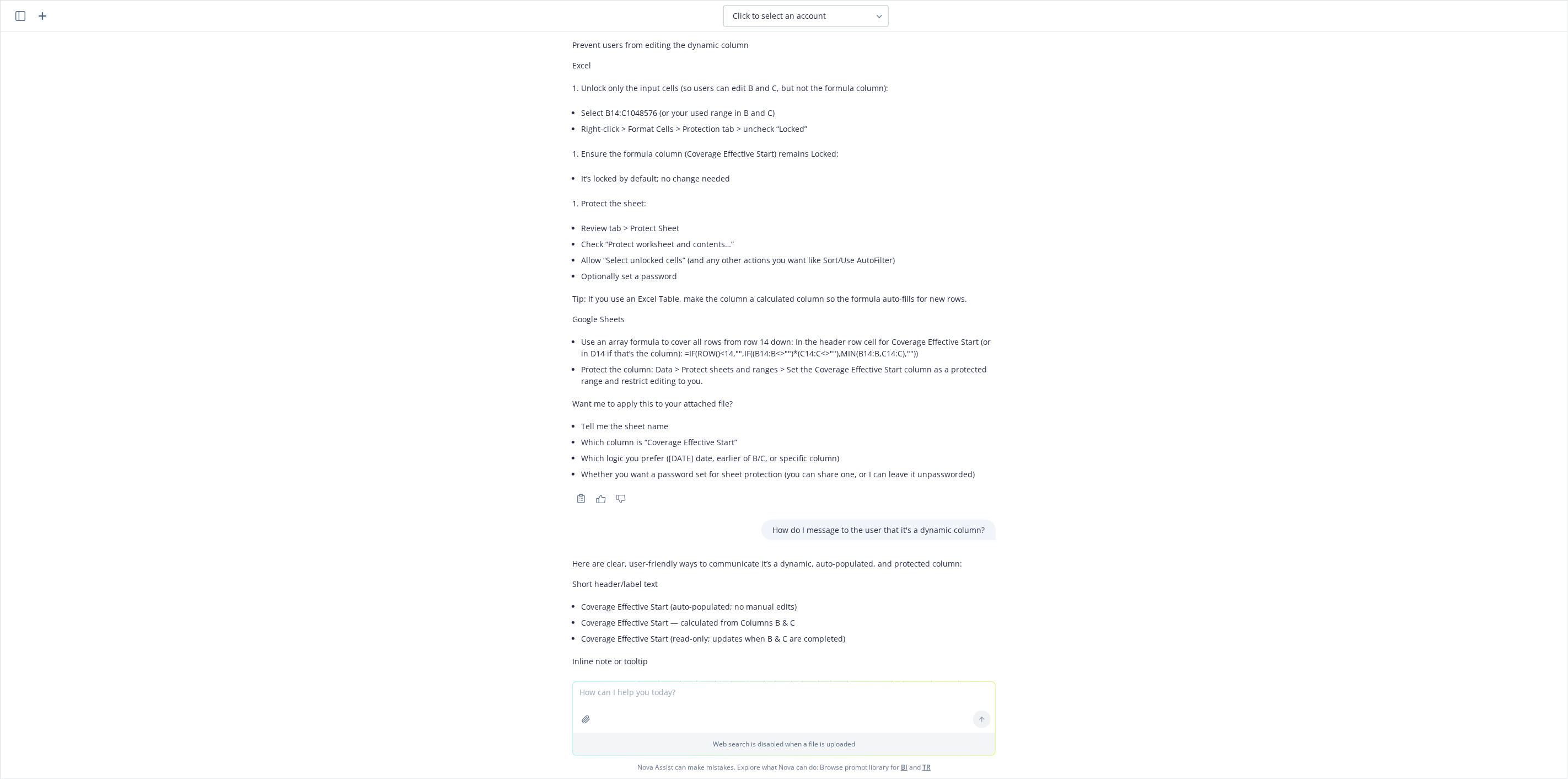
scroll to position [918, 0]
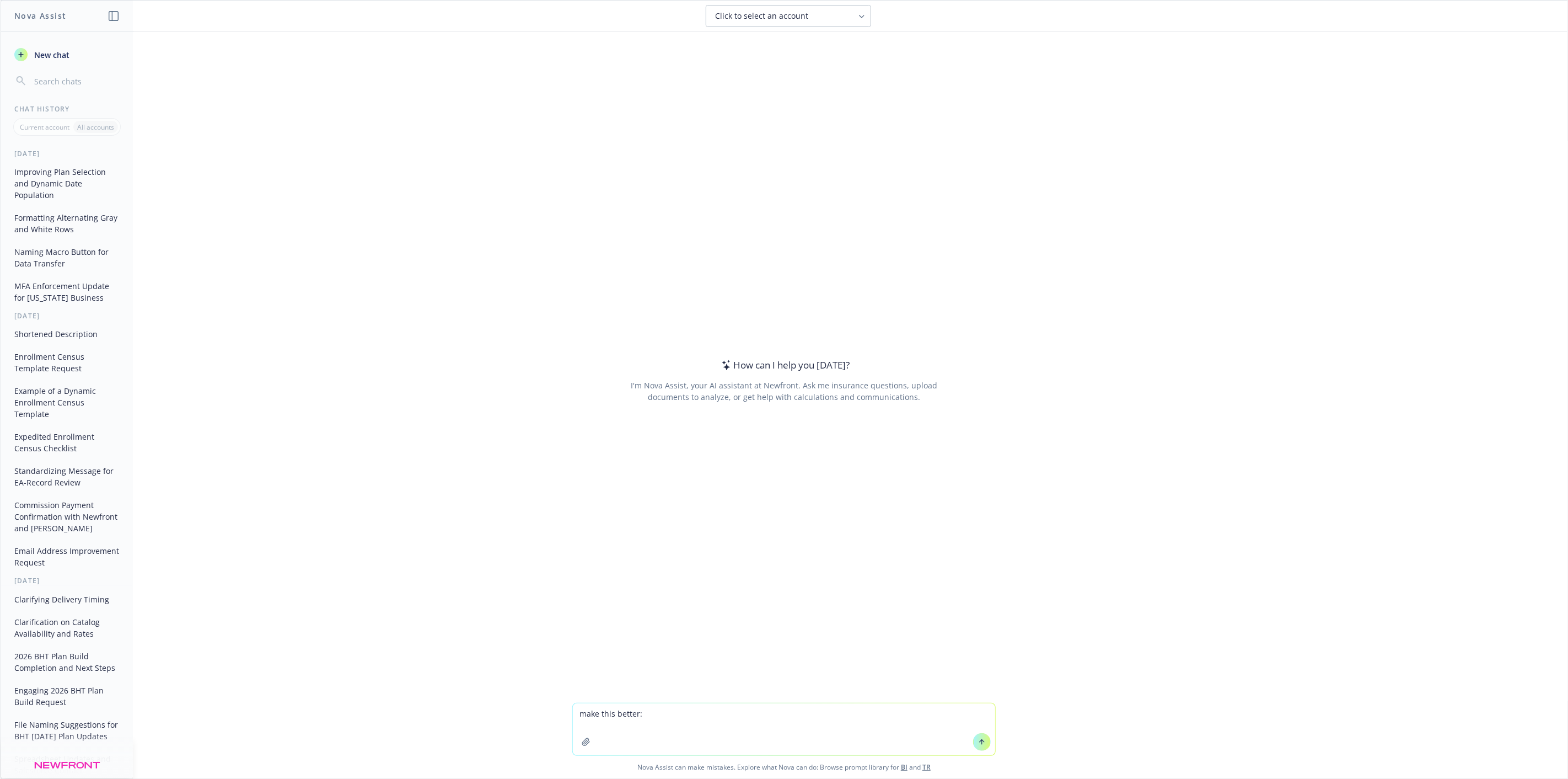
type textarea "make this better: Start with the Prerequisite section in the top left. Once, yo…"
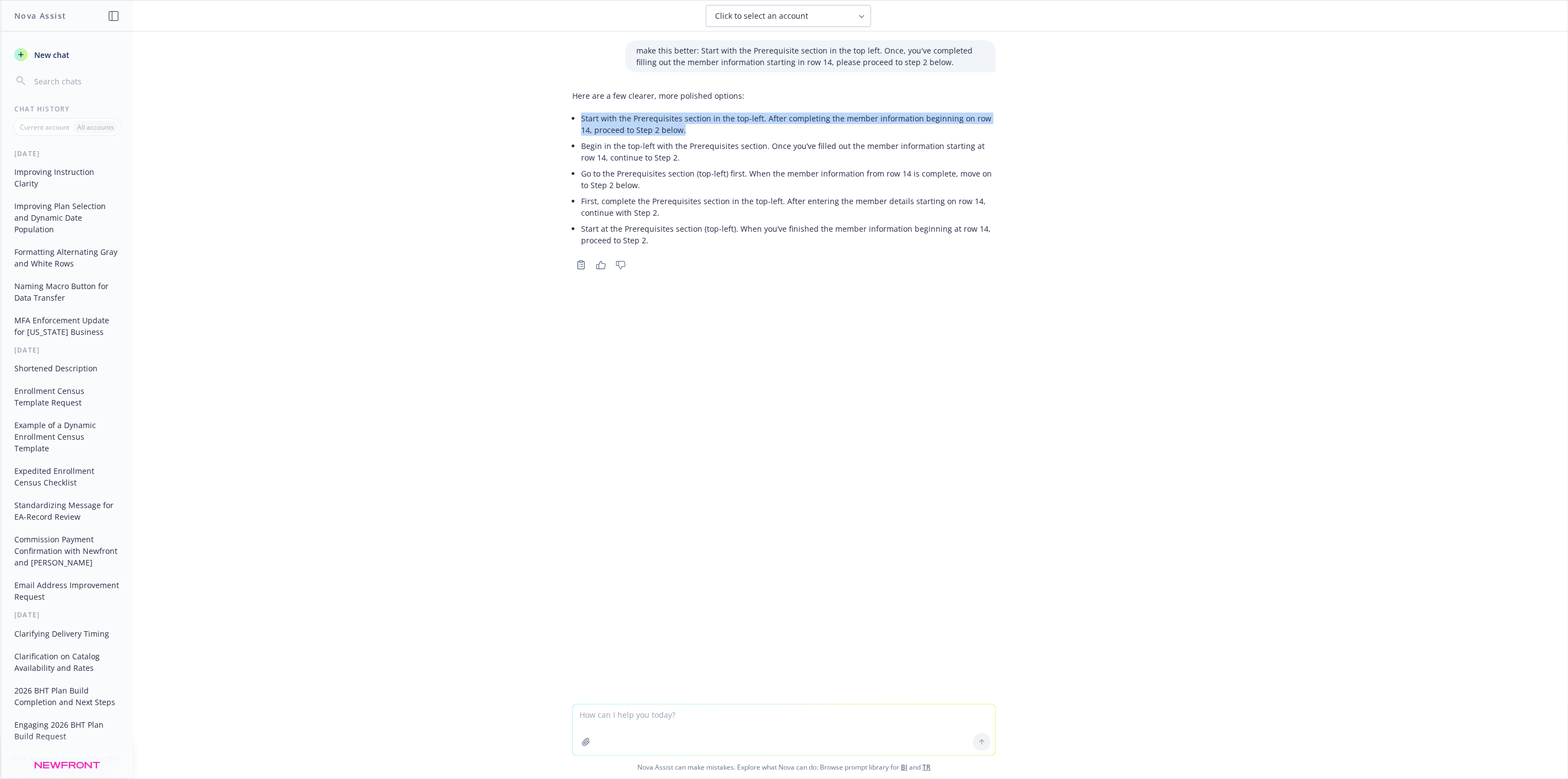
drag, startPoint x: 679, startPoint y: 135, endPoint x: 572, endPoint y: 119, distance: 108.2
click at [573, 119] on div "Here are a few clearer, more polished options: Start with the Prerequisites sec…" at bounding box center [784, 169] width 423 height 167
copy li "Start with the Prerequisites section in the top-left. After completing the memb…"
drag, startPoint x: 830, startPoint y: 402, endPoint x: 827, endPoint y: 421, distance: 19.2
click at [830, 402] on div "make this better: Start with the Prerequisite section in the top left. Once, yo…" at bounding box center [784, 367] width 1567 height 673
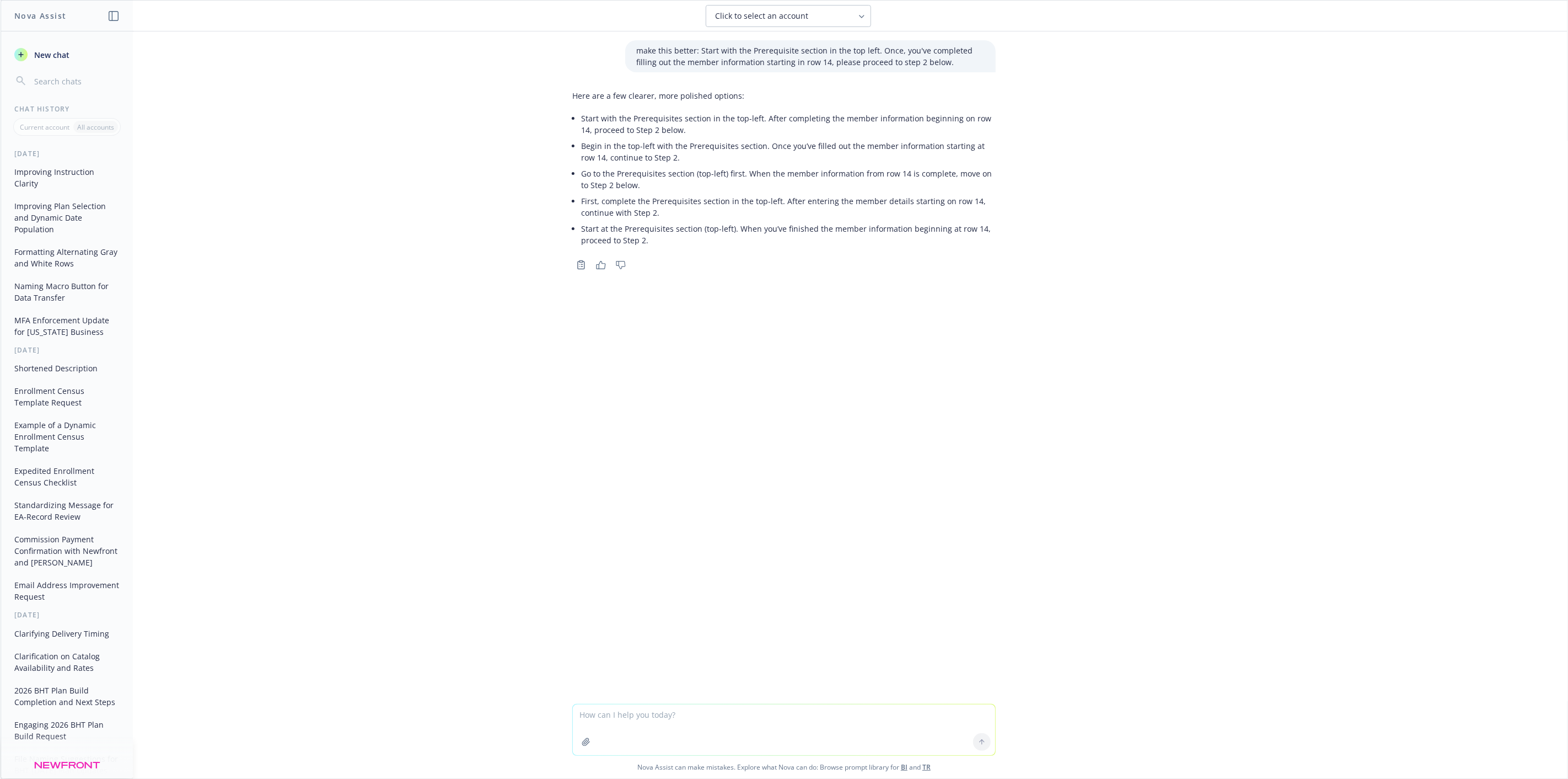
click at [776, 729] on textarea at bounding box center [784, 730] width 423 height 50
type textarea "f"
type textarea "mention trust name and effective date in the prerequisite"
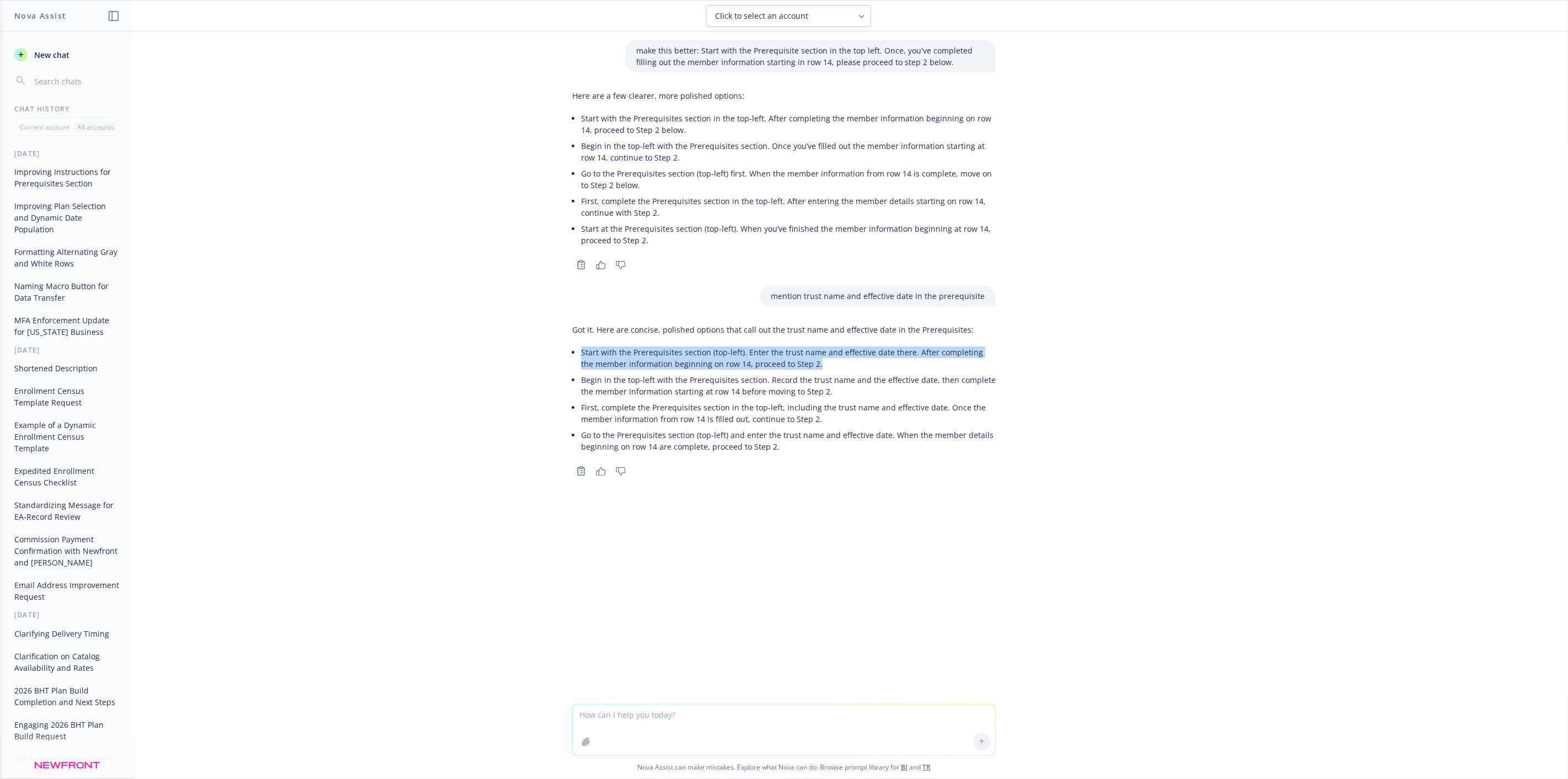
drag, startPoint x: 806, startPoint y: 363, endPoint x: 577, endPoint y: 351, distance: 229.3
click at [581, 351] on li "Start with the Prerequisites section (top-left). Enter the trust name and effec…" at bounding box center [789, 358] width 415 height 28
copy li "Start with the Prerequisites section (top-left). Enter the trust name and effec…"
